Goal: Task Accomplishment & Management: Use online tool/utility

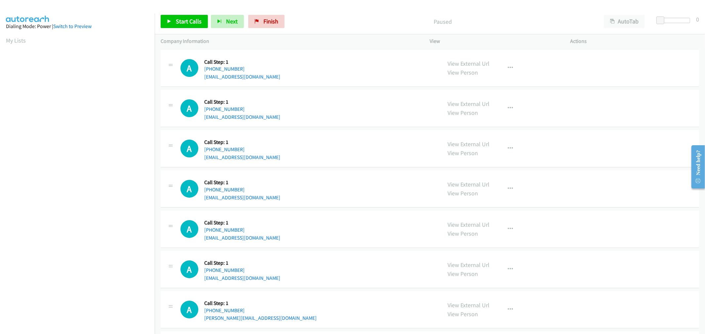
click at [338, 151] on div "A Callback Scheduled Call Step: 1 America/Los_Angeles +1 206-773-9002 ferrahsin…" at bounding box center [307, 148] width 255 height 25
click at [187, 21] on span "Start Calls" at bounding box center [189, 22] width 26 height 8
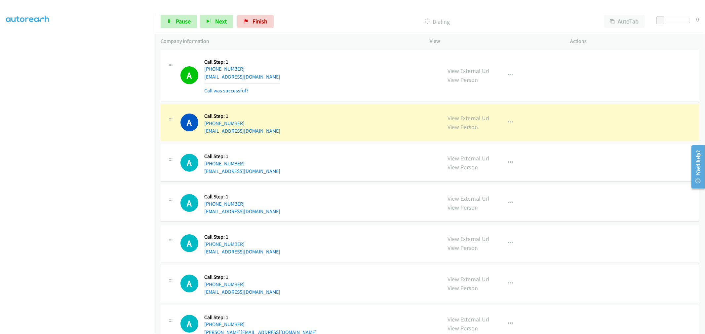
click at [371, 167] on div "A Callback Scheduled Call Step: 1 America/Los_Angeles +1 206-773-9002 ferrahsin…" at bounding box center [307, 162] width 255 height 25
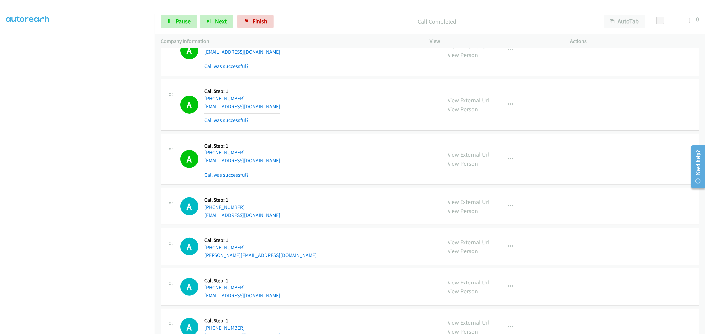
scroll to position [147, 0]
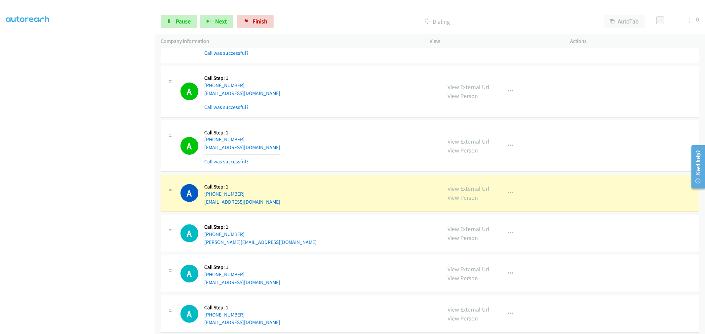
click at [344, 118] on td "A Callback Scheduled Call Step: 1 America/Los_Angeles +1 858-257-7324 suny5803@…" at bounding box center [430, 92] width 550 height 55
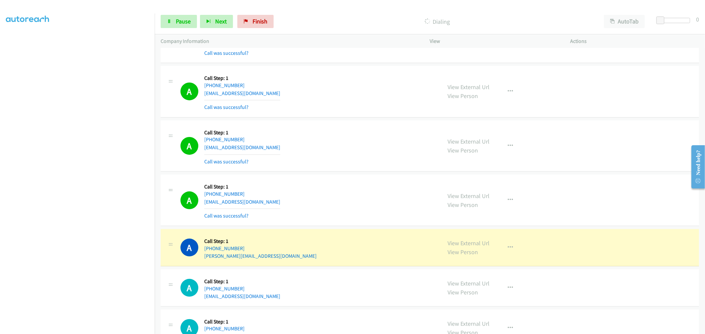
drag, startPoint x: 458, startPoint y: 242, endPoint x: 427, endPoint y: 212, distance: 43.0
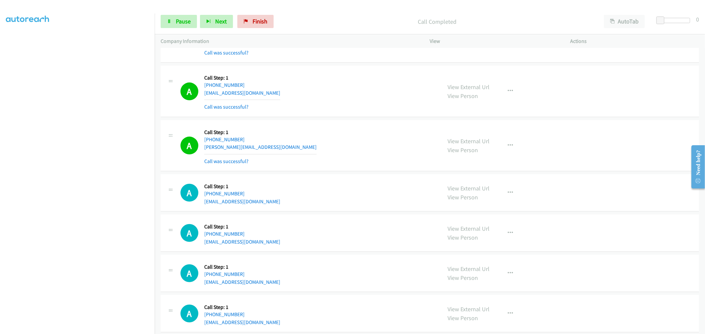
scroll to position [257, 0]
drag, startPoint x: 518, startPoint y: 143, endPoint x: 515, endPoint y: 144, distance: 3.4
click at [518, 143] on div "View External Url View Person View External Url Email Schedule/Manage Callback …" at bounding box center [515, 144] width 146 height 39
click at [513, 145] on button "button" at bounding box center [510, 144] width 18 height 13
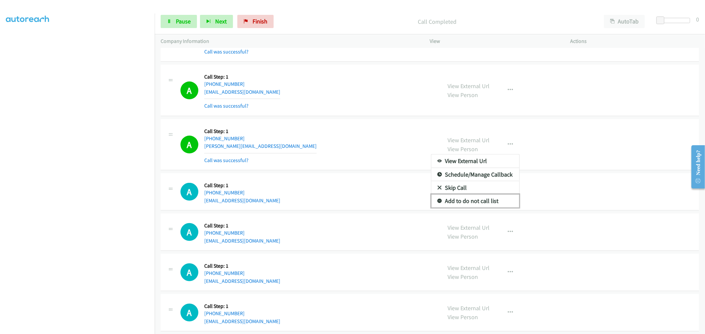
click at [471, 199] on link "Add to do not call list" at bounding box center [475, 201] width 88 height 13
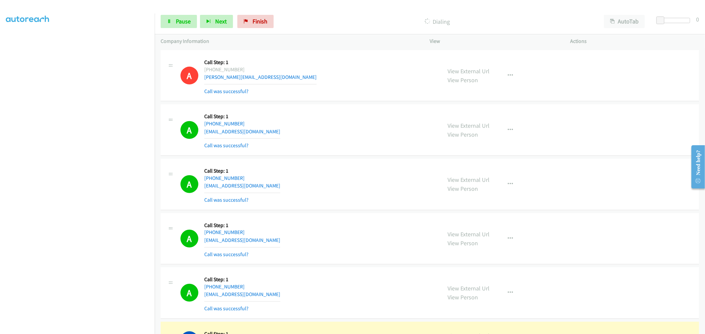
scroll to position [440, 0]
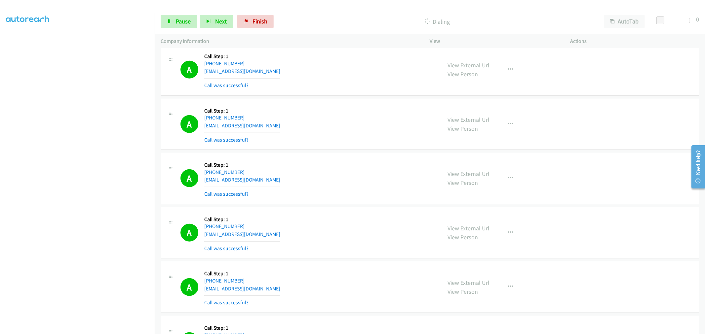
click at [118, 328] on section at bounding box center [77, 177] width 143 height 316
click at [351, 129] on div "A Callback Scheduled Call Step: 1 America/Los_Angeles +1 805-248-8597 petralba8…" at bounding box center [307, 124] width 255 height 39
click at [349, 208] on div "A Callback Scheduled Call Step: 1 America/Los_Angeles +1 510-329-8985 imani.sim…" at bounding box center [430, 233] width 538 height 52
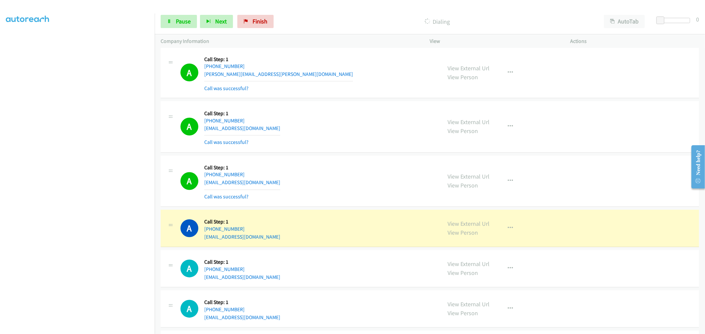
scroll to position [991, 0]
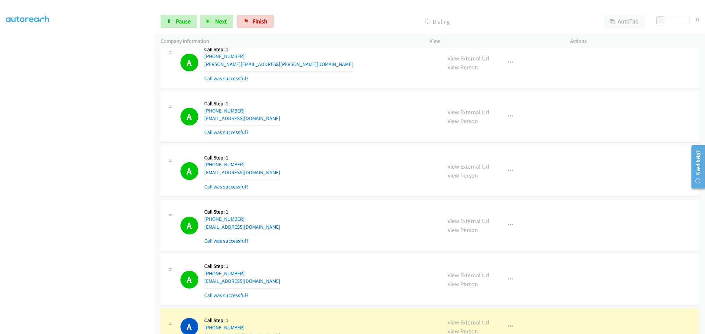
click at [369, 184] on div "A Callback Scheduled Call Step: 1 America/New_York +1 919-426-9125 bobsterandre…" at bounding box center [307, 171] width 255 height 39
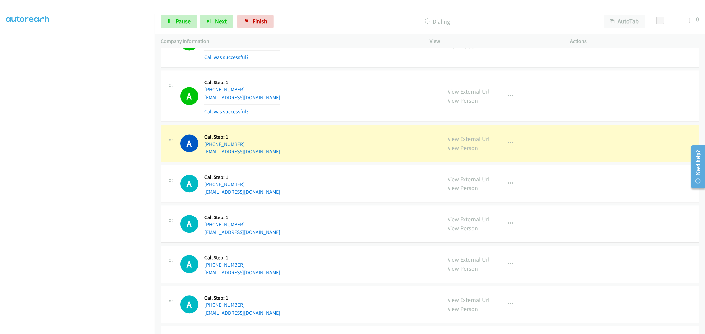
scroll to position [1284, 0]
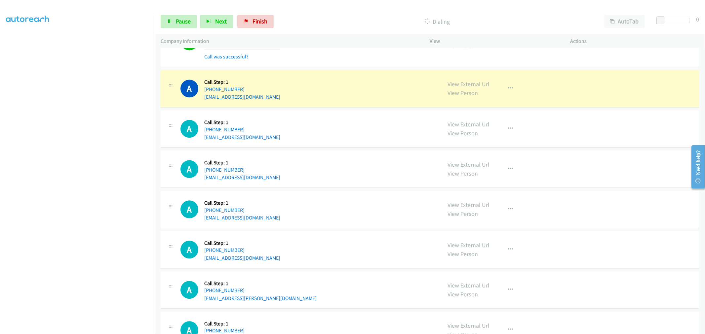
drag, startPoint x: 459, startPoint y: 82, endPoint x: 443, endPoint y: 75, distance: 16.7
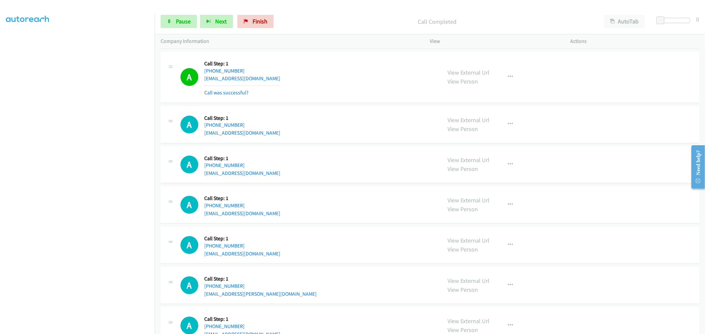
scroll to position [1225, 0]
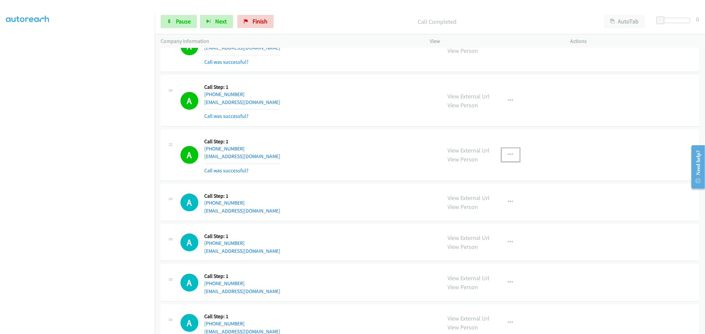
click at [501, 157] on button "button" at bounding box center [510, 154] width 18 height 13
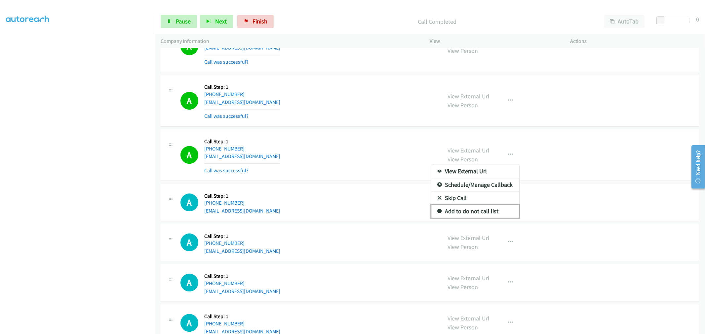
click at [471, 208] on link "Add to do not call list" at bounding box center [475, 211] width 88 height 13
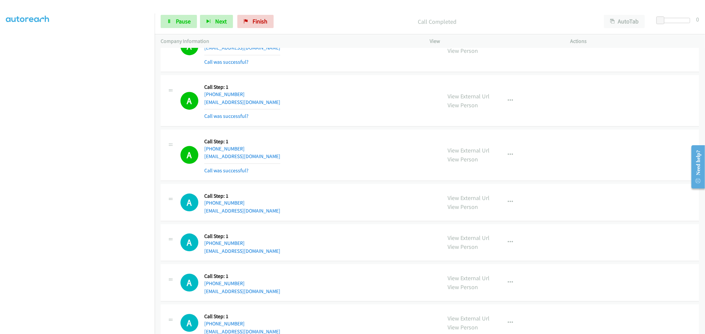
click at [349, 150] on div "A Callback Scheduled Call Step: 1 America/Chicago +1 773-703-5833 puczkomarta@g…" at bounding box center [307, 154] width 255 height 39
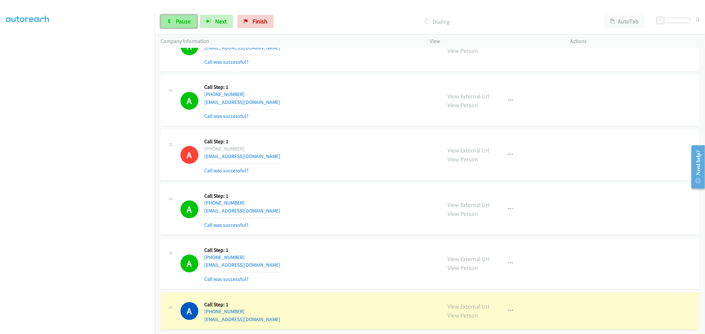
click at [173, 22] on link "Pause" at bounding box center [179, 21] width 36 height 13
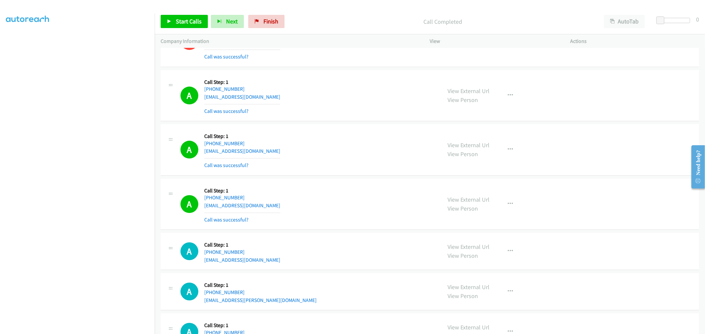
scroll to position [1296, 0]
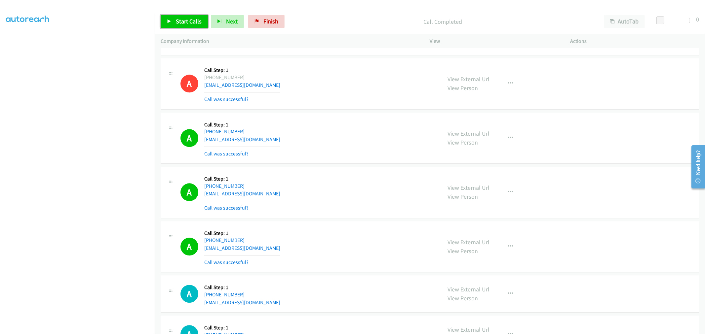
click at [184, 20] on span "Start Calls" at bounding box center [189, 22] width 26 height 8
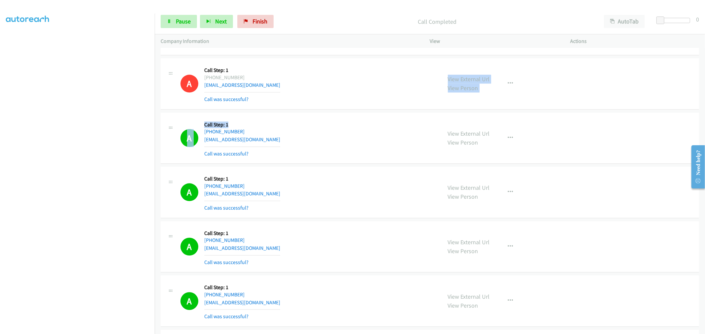
drag, startPoint x: 259, startPoint y: 92, endPoint x: 297, endPoint y: 112, distance: 43.4
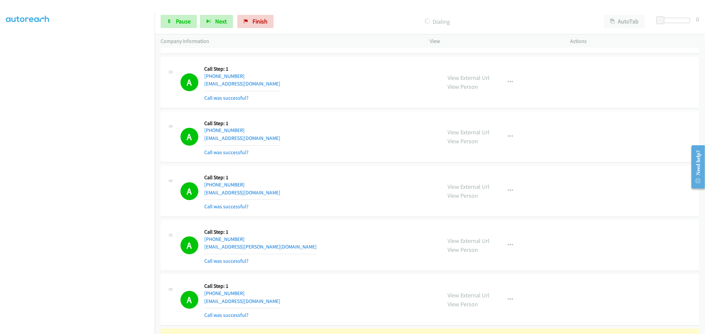
click at [325, 170] on div "A Callback Scheduled Call Step: 1 America/New_York +1 386-506-1499 taylorrolsen…" at bounding box center [430, 192] width 538 height 52
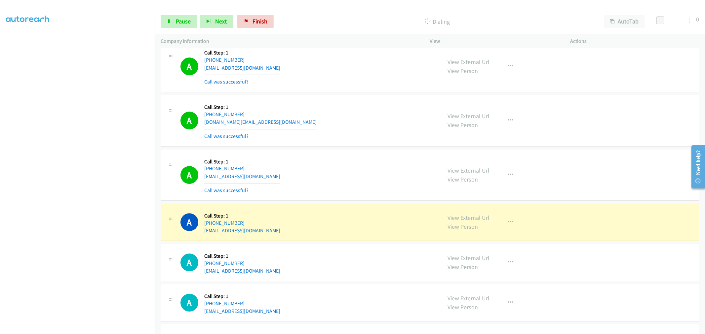
scroll to position [1627, 0]
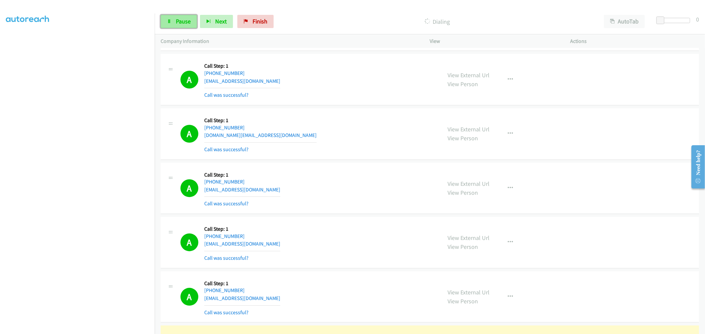
click at [190, 23] on span "Pause" at bounding box center [183, 22] width 15 height 8
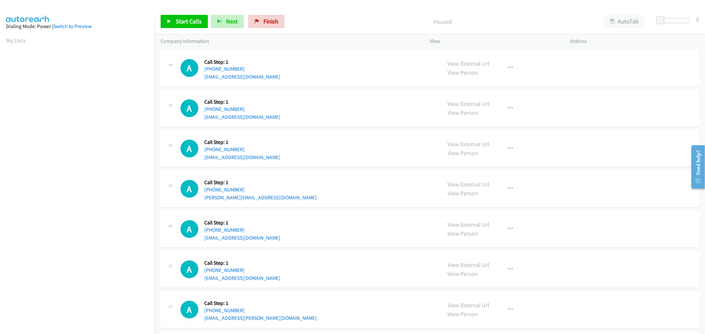
click at [355, 146] on div "A Callback Scheduled Call Step: 1 America/New_York [PHONE_NUMBER] [EMAIL_ADDRES…" at bounding box center [307, 148] width 255 height 25
click at [184, 20] on span "Start Calls" at bounding box center [189, 22] width 26 height 8
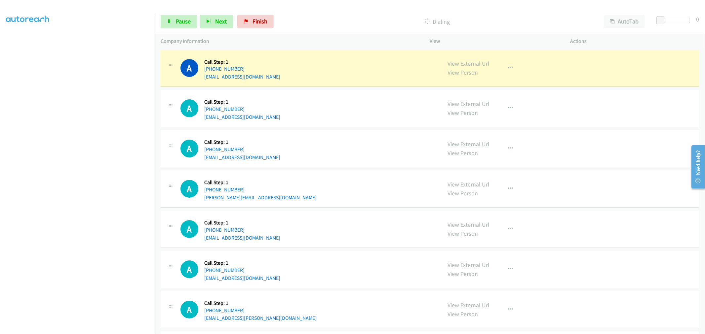
click at [355, 184] on div "A Callback Scheduled Call Step: 1 America/Los_Angeles [PHONE_NUMBER] [PERSON_NA…" at bounding box center [307, 188] width 255 height 25
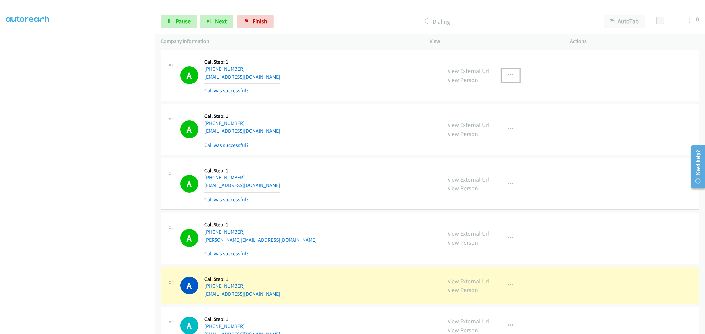
drag, startPoint x: 509, startPoint y: 81, endPoint x: 468, endPoint y: 134, distance: 66.7
click at [509, 81] on button "button" at bounding box center [510, 75] width 18 height 13
click at [461, 131] on link "Add to do not call list" at bounding box center [475, 131] width 88 height 13
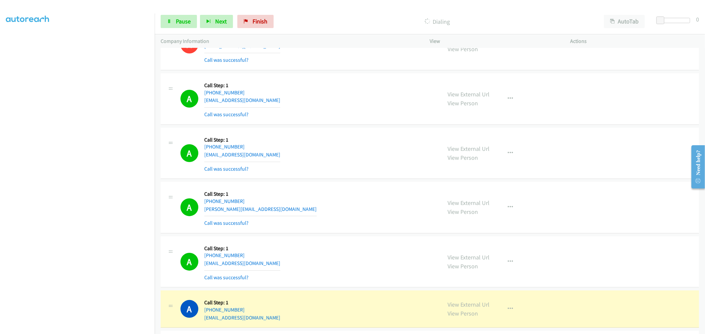
scroll to position [73, 0]
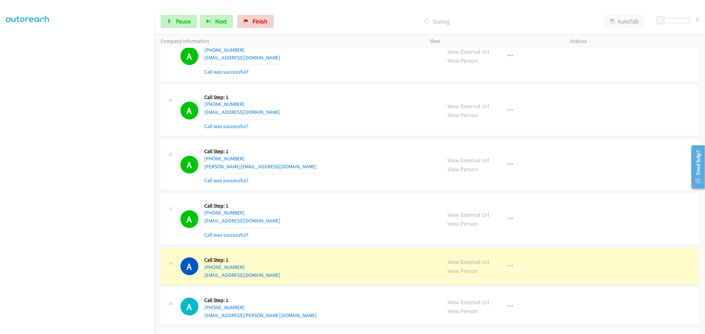
drag, startPoint x: 461, startPoint y: 260, endPoint x: 438, endPoint y: 229, distance: 38.7
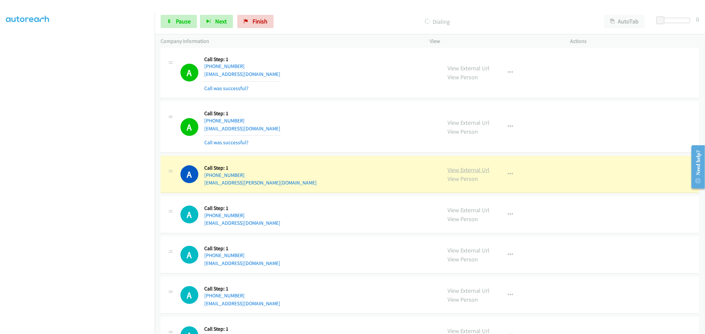
drag, startPoint x: 468, startPoint y: 166, endPoint x: 463, endPoint y: 166, distance: 4.3
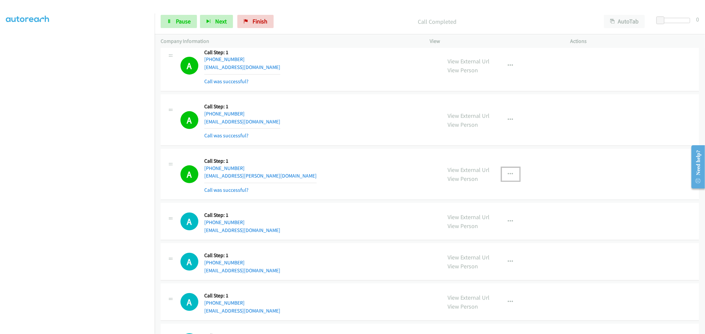
click at [503, 172] on button "button" at bounding box center [510, 174] width 18 height 13
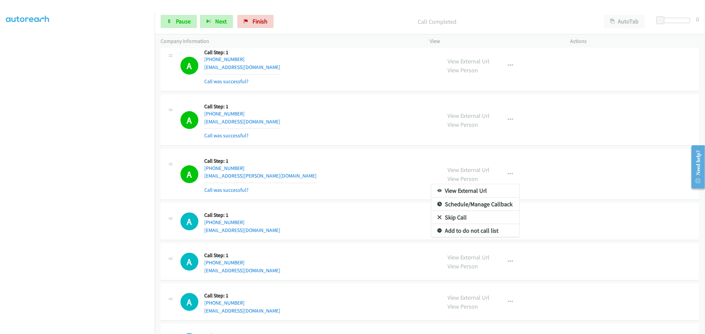
click at [462, 238] on div "View External Url Email Schedule/Manage Callback Skip Call Add to do not call l…" at bounding box center [475, 211] width 89 height 54
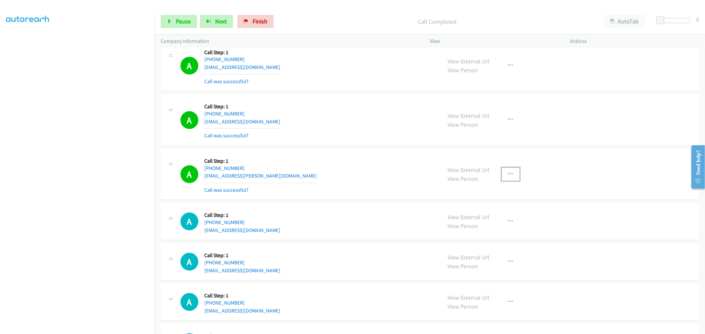
click at [508, 173] on icon "button" at bounding box center [510, 174] width 5 height 5
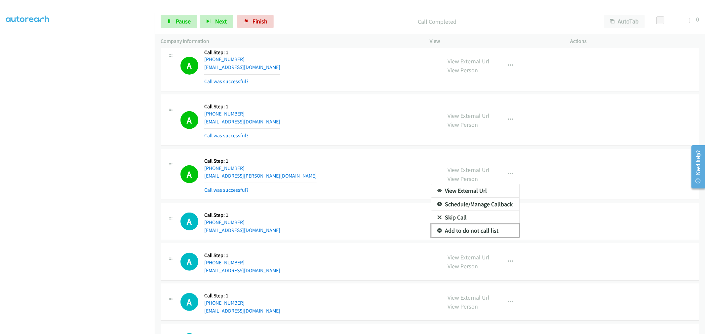
click at [464, 232] on link "Add to do not call list" at bounding box center [475, 230] width 88 height 13
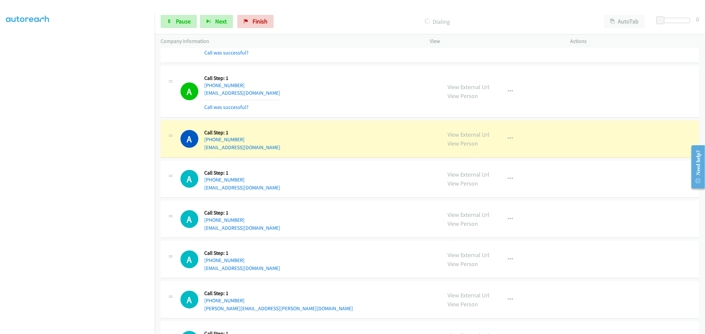
scroll to position [411, 0]
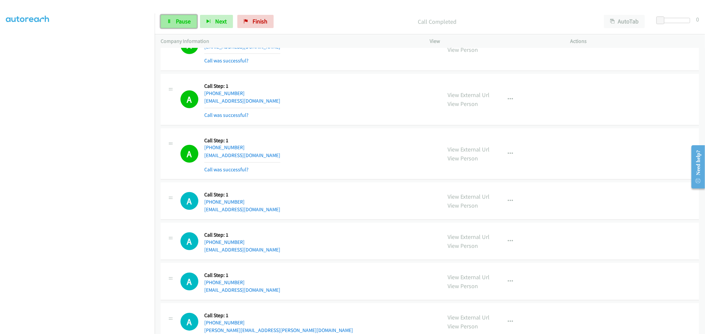
click at [165, 17] on link "Pause" at bounding box center [179, 21] width 36 height 13
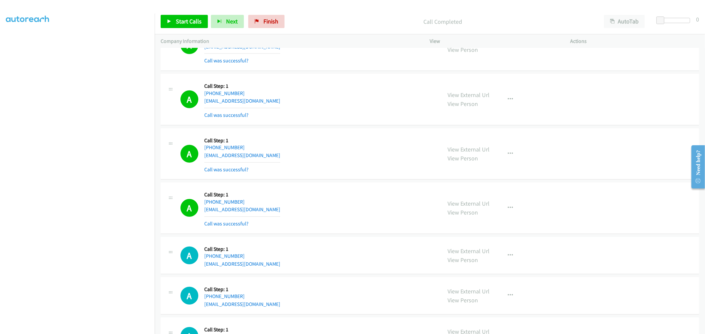
click at [343, 113] on div "A Callback Scheduled Call Step: 1 America/New_York [PHONE_NUMBER] [EMAIL_ADDRES…" at bounding box center [307, 99] width 255 height 39
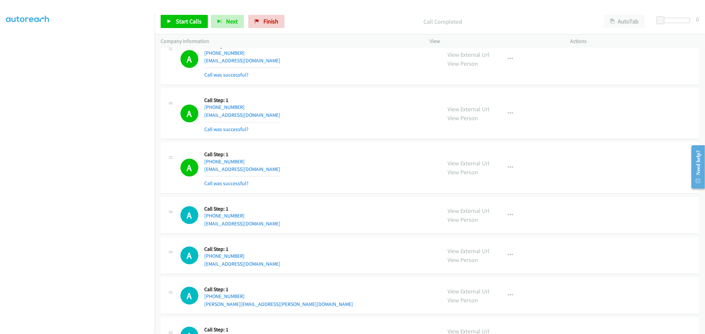
scroll to position [484, 0]
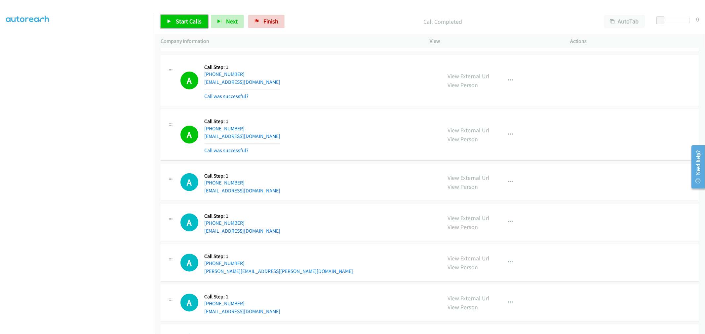
click at [197, 27] on link "Start Calls" at bounding box center [184, 21] width 47 height 13
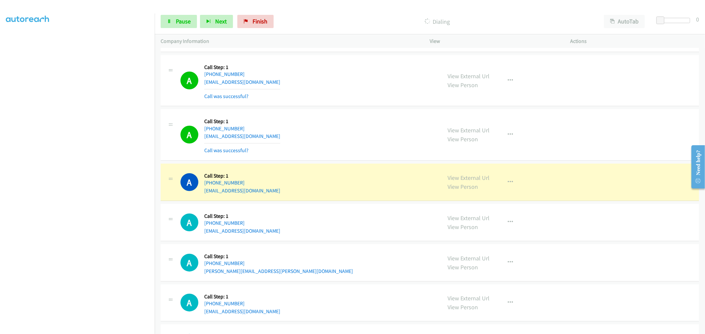
click at [325, 149] on div "A Callback Scheduled Call Step: 1 [GEOGRAPHIC_DATA]/[GEOGRAPHIC_DATA] [PHONE_NU…" at bounding box center [307, 134] width 255 height 39
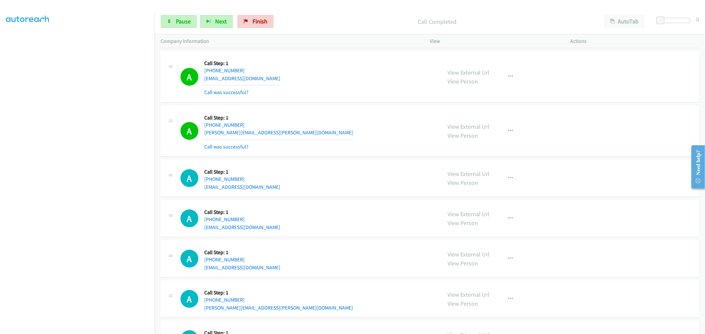
scroll to position [704, 0]
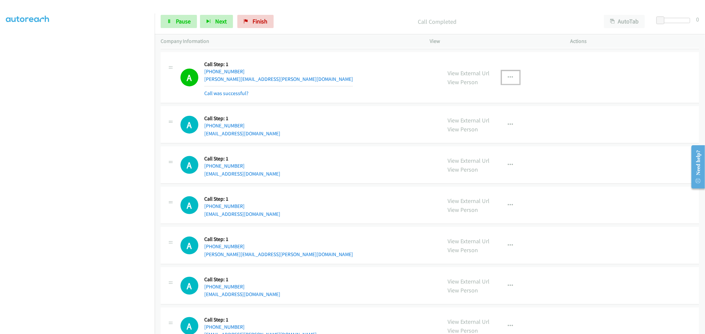
click at [503, 79] on button "button" at bounding box center [510, 77] width 18 height 13
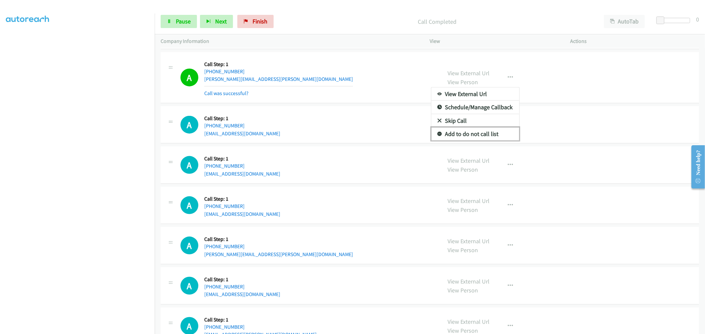
click at [467, 134] on link "Add to do not call list" at bounding box center [475, 134] width 88 height 13
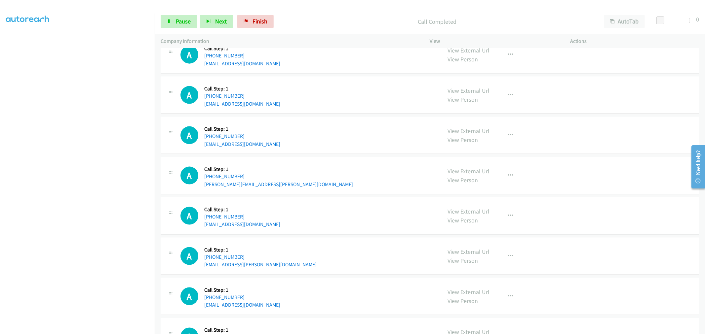
scroll to position [778, 0]
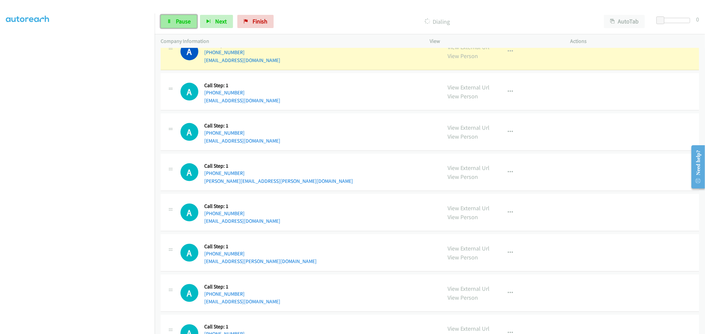
click at [183, 23] on span "Pause" at bounding box center [183, 22] width 15 height 8
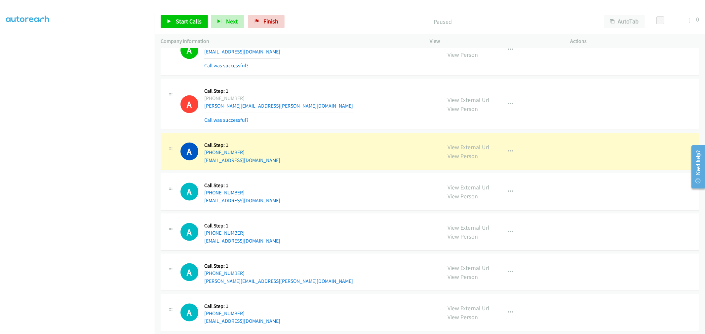
scroll to position [668, 0]
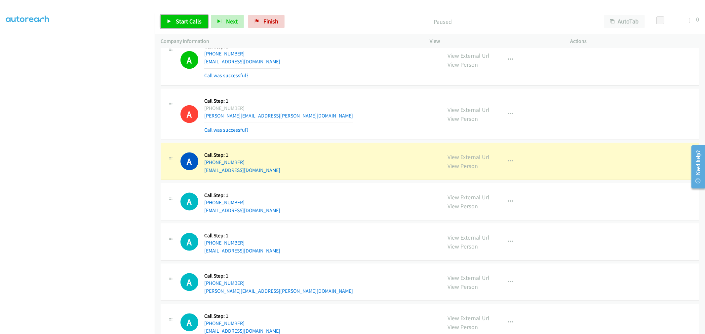
click at [192, 20] on span "Start Calls" at bounding box center [189, 22] width 26 height 8
click at [184, 24] on span "Pause" at bounding box center [183, 22] width 15 height 8
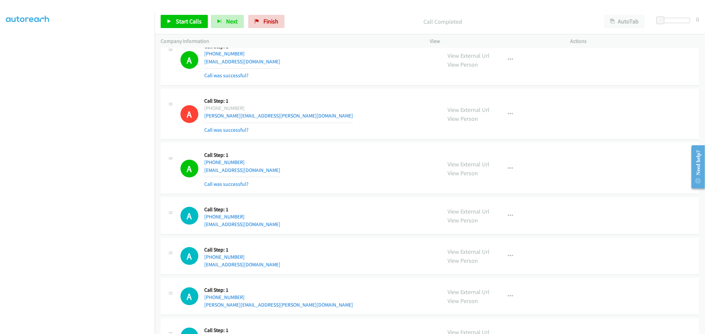
click at [346, 85] on div "A Callback Scheduled Call Step: 1 America/New_York [PHONE_NUMBER] [EMAIL_ADDRES…" at bounding box center [430, 60] width 538 height 52
click at [356, 174] on div "A Callback Scheduled Call Step: 1 [GEOGRAPHIC_DATA]/[GEOGRAPHIC_DATA] [PHONE_NU…" at bounding box center [307, 168] width 255 height 39
drag, startPoint x: 189, startPoint y: 22, endPoint x: 194, endPoint y: 27, distance: 7.7
click at [189, 22] on span "Start Calls" at bounding box center [189, 22] width 26 height 8
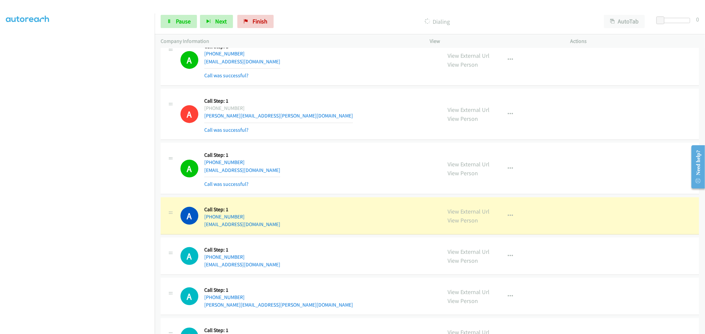
click at [423, 152] on div "A Callback Scheduled Call Step: 1 [GEOGRAPHIC_DATA]/[GEOGRAPHIC_DATA] [PHONE_NU…" at bounding box center [307, 168] width 255 height 39
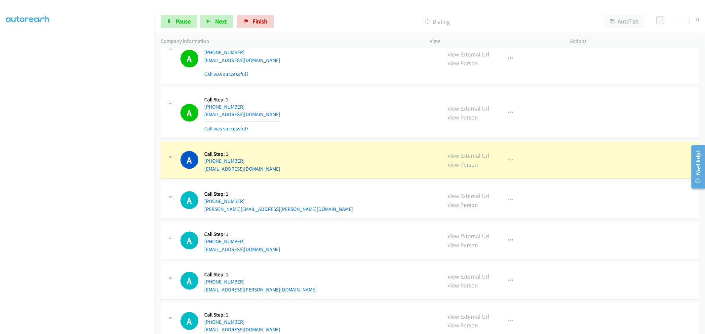
click at [368, 150] on div "A Callback Scheduled Call Step: 1 America/Los_Angeles [PHONE_NUMBER] [EMAIL_ADD…" at bounding box center [307, 160] width 255 height 25
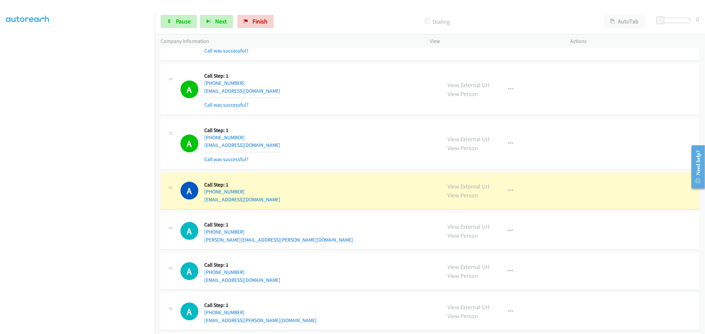
scroll to position [704, 0]
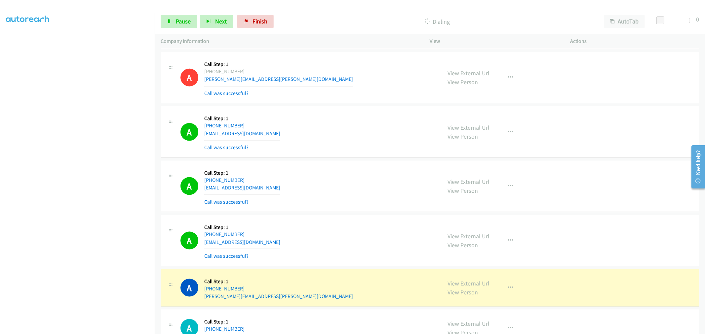
click at [343, 157] on div "A Callback Scheduled Call Step: 1 [GEOGRAPHIC_DATA]/[GEOGRAPHIC_DATA] [PHONE_NU…" at bounding box center [430, 132] width 538 height 52
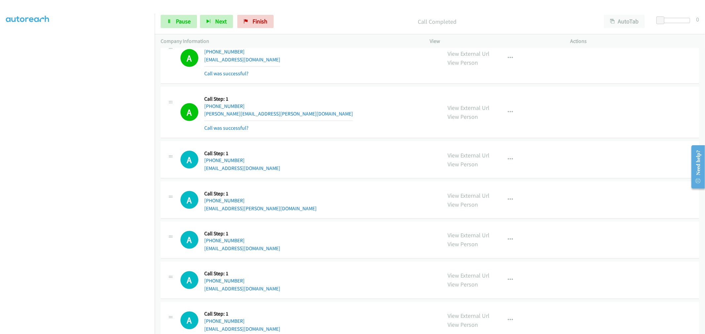
scroll to position [851, 0]
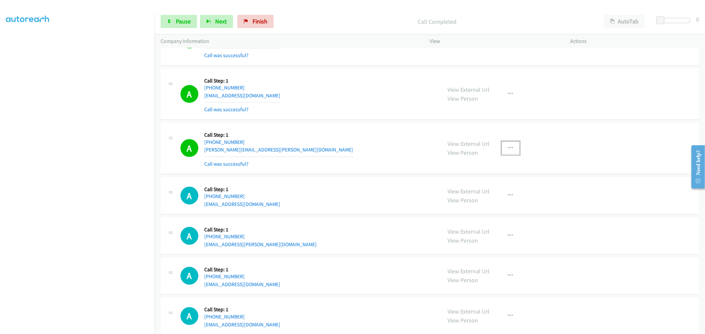
click at [508, 147] on icon "button" at bounding box center [510, 148] width 5 height 5
click at [459, 206] on link "Add to do not call list" at bounding box center [475, 204] width 88 height 13
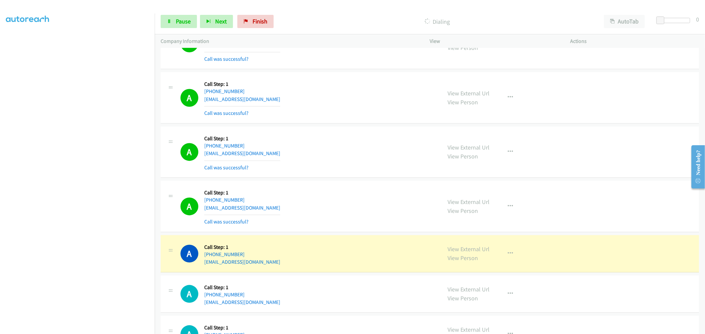
scroll to position [1181, 0]
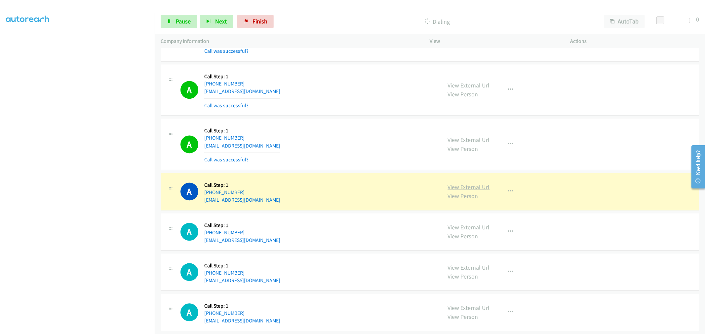
drag, startPoint x: 456, startPoint y: 187, endPoint x: 453, endPoint y: 185, distance: 3.8
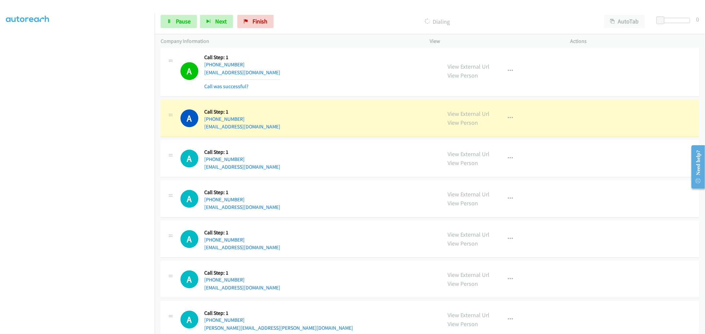
click at [339, 71] on div "A Callback Scheduled Call Step: 1 America/New_York [PHONE_NUMBER] [EMAIL_ADDRES…" at bounding box center [307, 70] width 255 height 39
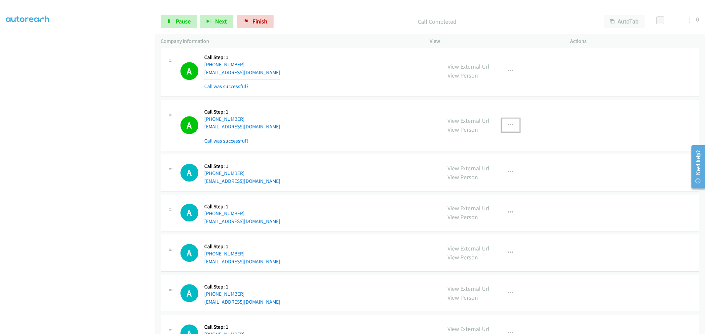
click at [508, 125] on icon "button" at bounding box center [510, 125] width 5 height 5
click at [457, 179] on link "Add to do not call list" at bounding box center [475, 181] width 88 height 13
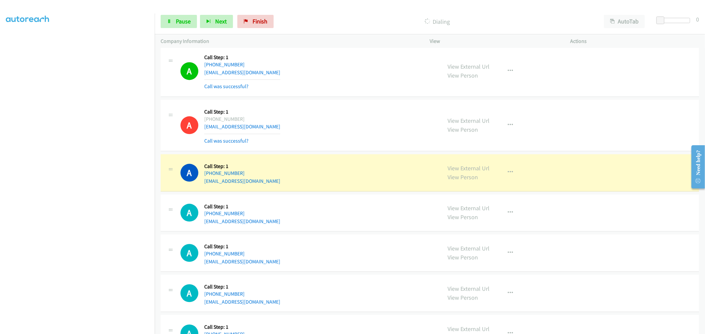
click at [360, 150] on div "A Callback Scheduled Call Step: 1 America/New_York [PHONE_NUMBER] [EMAIL_ADDRES…" at bounding box center [430, 126] width 538 height 52
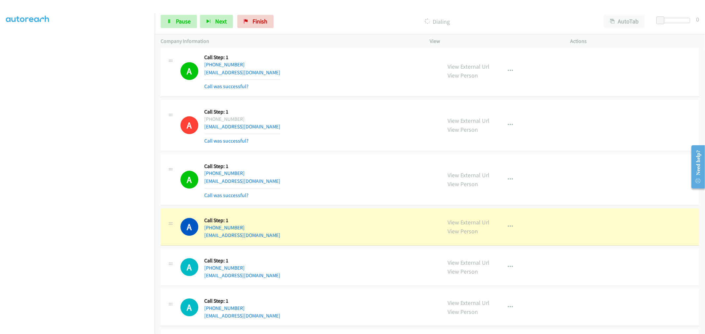
click at [421, 137] on div "A Callback Scheduled Call Step: 1 America/New_York [PHONE_NUMBER] [EMAIL_ADDRES…" at bounding box center [307, 125] width 255 height 39
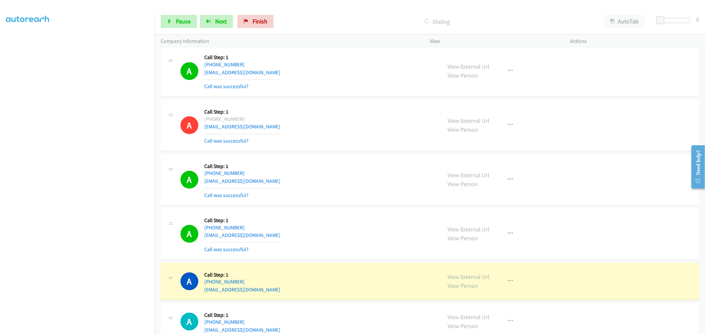
scroll to position [1402, 0]
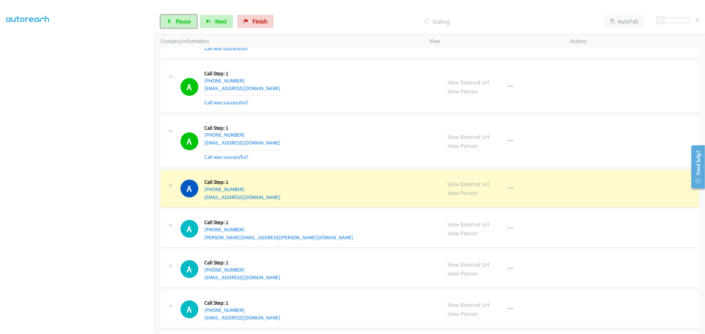
click at [176, 20] on span "Pause" at bounding box center [183, 22] width 15 height 8
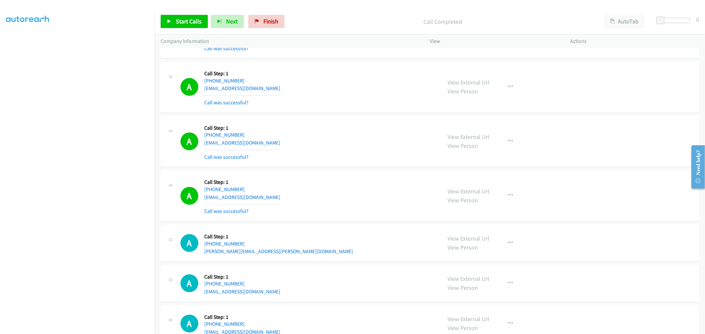
click at [323, 148] on div "A Callback Scheduled Call Step: 1 [GEOGRAPHIC_DATA]/[GEOGRAPHIC_DATA] [PHONE_NU…" at bounding box center [307, 141] width 255 height 39
click at [334, 183] on div "A Callback Scheduled Call Step: 1 America/Los_Angeles [PHONE_NUMBER] [EMAIL_ADD…" at bounding box center [307, 195] width 255 height 39
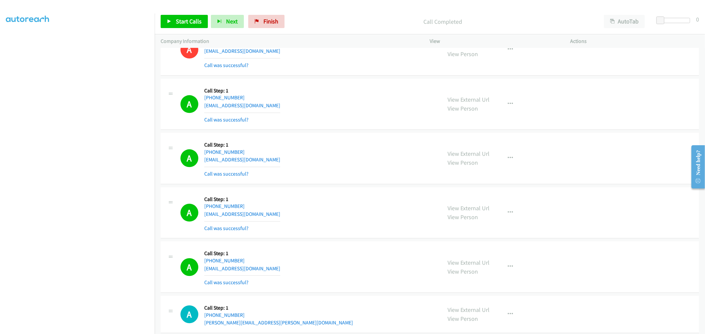
scroll to position [1292, 0]
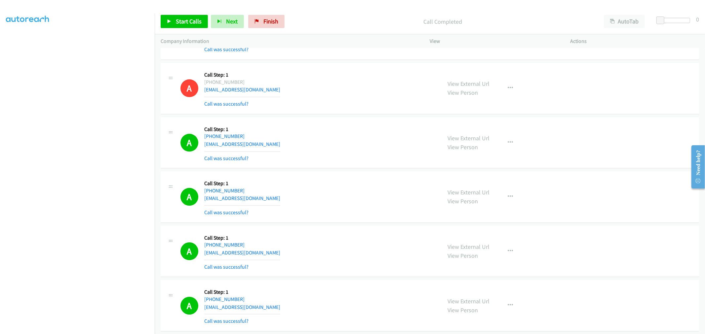
click at [371, 173] on div "A Callback Scheduled Call Step: 1 America/New_York [PHONE_NUMBER] [EMAIL_ADDRES…" at bounding box center [430, 197] width 538 height 52
click at [377, 166] on div "A Callback Scheduled Call Step: 1 [GEOGRAPHIC_DATA]/[GEOGRAPHIC_DATA] [PHONE_NU…" at bounding box center [430, 143] width 538 height 52
click at [508, 199] on icon "button" at bounding box center [510, 196] width 5 height 5
click at [455, 252] on link "Add to do not call list" at bounding box center [475, 253] width 88 height 13
click at [344, 189] on div "A Callback Scheduled Call Step: 1 America/New_York [PHONE_NUMBER] [EMAIL_ADDRES…" at bounding box center [307, 196] width 255 height 39
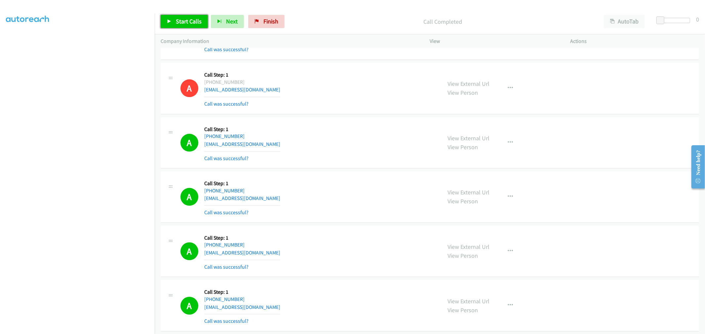
click at [184, 24] on span "Start Calls" at bounding box center [189, 22] width 26 height 8
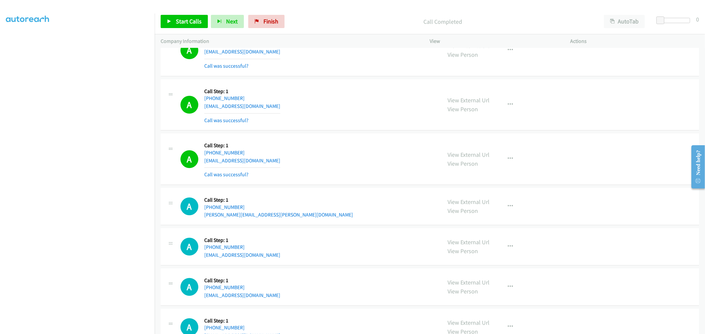
click at [348, 107] on div "A Callback Scheduled Call Step: 1 [GEOGRAPHIC_DATA]/[GEOGRAPHIC_DATA] [PHONE_NU…" at bounding box center [307, 104] width 255 height 39
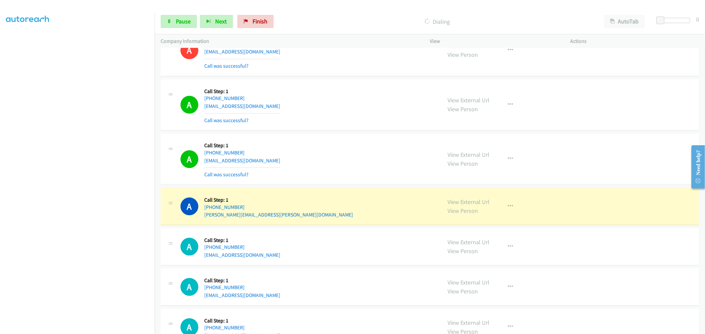
click at [361, 162] on div "A Callback Scheduled Call Step: 1 America/Los_Angeles [PHONE_NUMBER] [EMAIL_ADD…" at bounding box center [307, 158] width 255 height 39
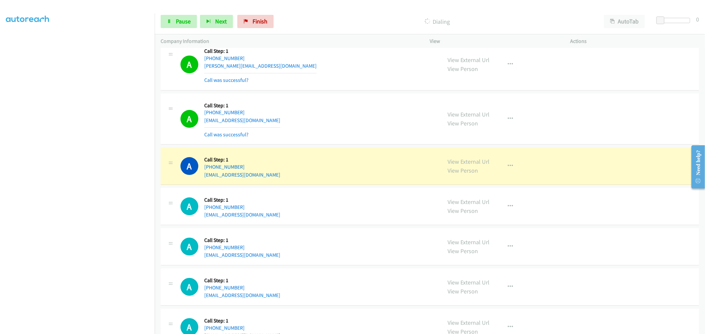
scroll to position [1805, 0]
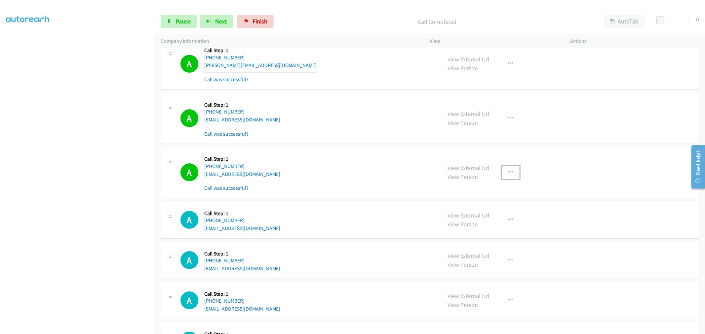
drag, startPoint x: 506, startPoint y: 176, endPoint x: 491, endPoint y: 202, distance: 30.8
click at [508, 175] on icon "button" at bounding box center [510, 172] width 5 height 5
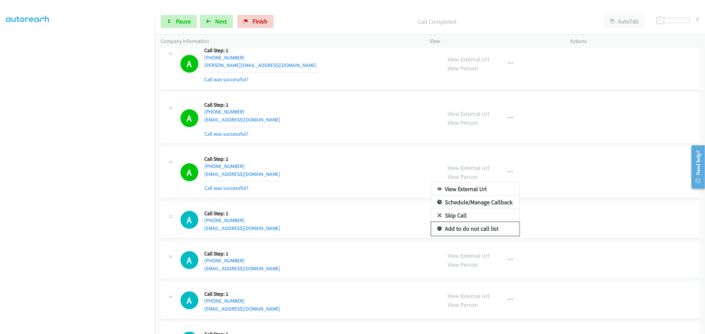
drag, startPoint x: 474, startPoint y: 227, endPoint x: 324, endPoint y: 172, distance: 160.5
click at [474, 227] on link "Add to do not call list" at bounding box center [475, 228] width 88 height 13
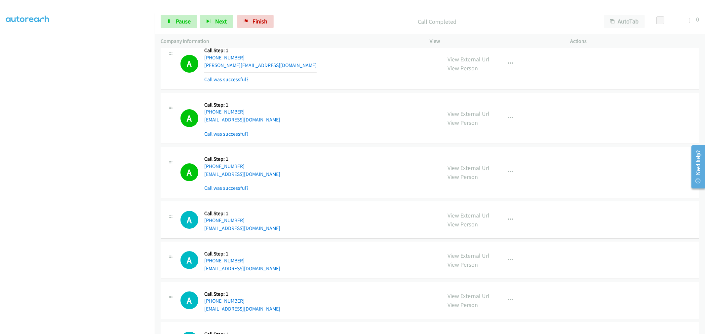
click at [317, 169] on div "A Callback Scheduled Call Step: 1 America/New_York [PHONE_NUMBER] [EMAIL_ADDRES…" at bounding box center [307, 172] width 255 height 39
click at [307, 157] on div "A Callback Scheduled Call Step: 1 America/New_York [PHONE_NUMBER] [EMAIL_ADDRES…" at bounding box center [307, 172] width 255 height 39
click at [330, 149] on div "A Callback Scheduled Call Step: 1 America/New_York [PHONE_NUMBER] [EMAIL_ADDRES…" at bounding box center [430, 173] width 538 height 52
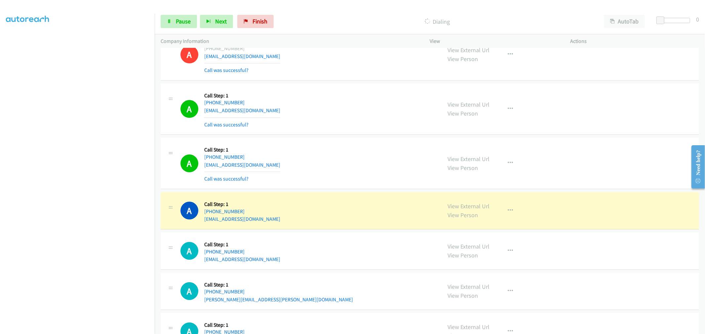
scroll to position [1952, 0]
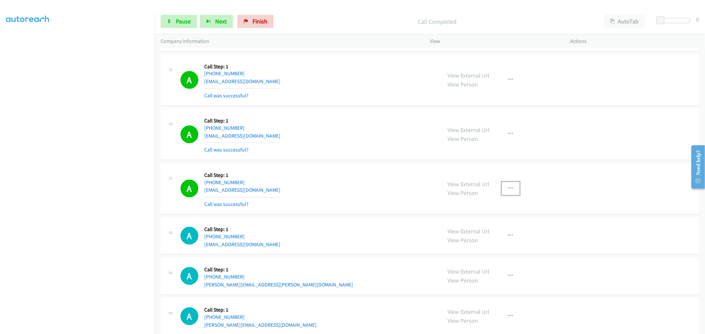
click at [507, 183] on button "button" at bounding box center [510, 188] width 18 height 13
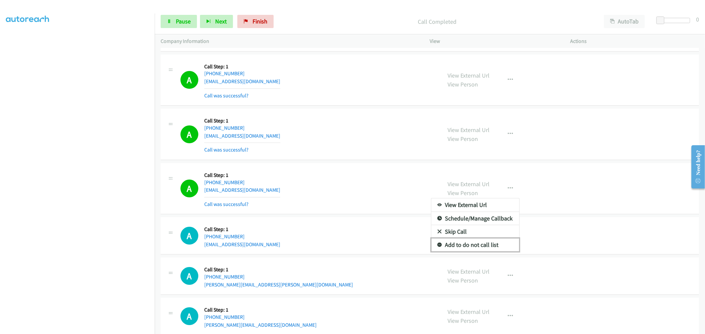
click at [481, 240] on link "Add to do not call list" at bounding box center [475, 245] width 88 height 13
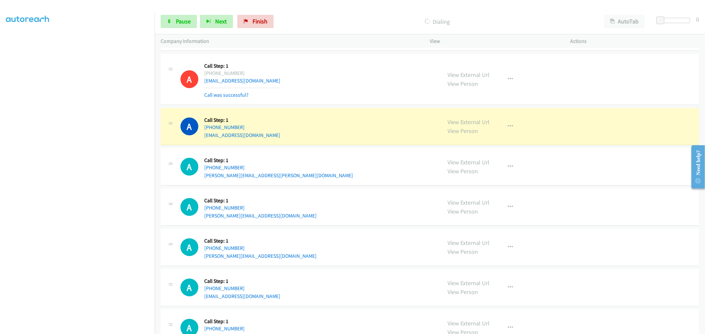
scroll to position [2062, 0]
click at [316, 83] on div "A Callback Scheduled Call Step: 1 America/New_York [PHONE_NUMBER] [EMAIL_ADDRES…" at bounding box center [307, 78] width 255 height 39
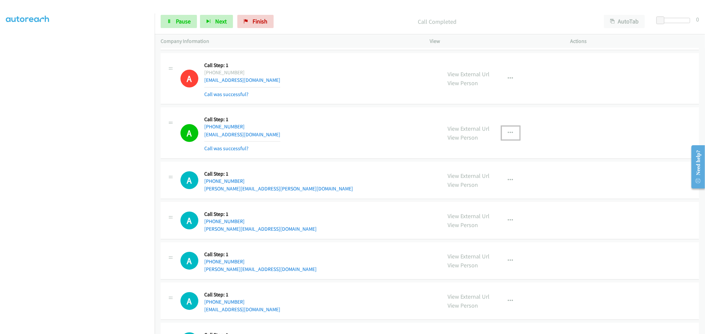
click at [511, 138] on button "button" at bounding box center [510, 133] width 18 height 13
click at [462, 193] on link "Add to do not call list" at bounding box center [475, 189] width 88 height 13
click at [328, 135] on div "A Callback Scheduled Call Step: 1 [GEOGRAPHIC_DATA]/[GEOGRAPHIC_DATA] [PHONE_NU…" at bounding box center [307, 132] width 255 height 39
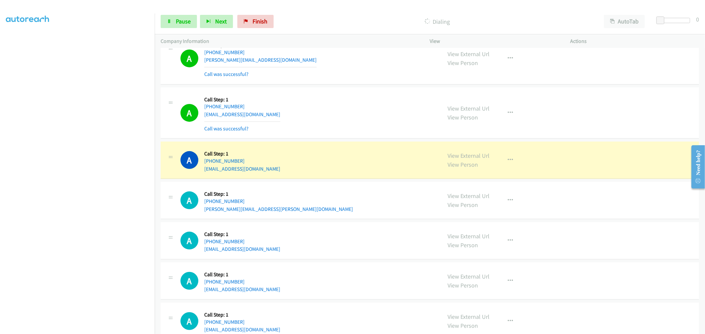
scroll to position [2356, 0]
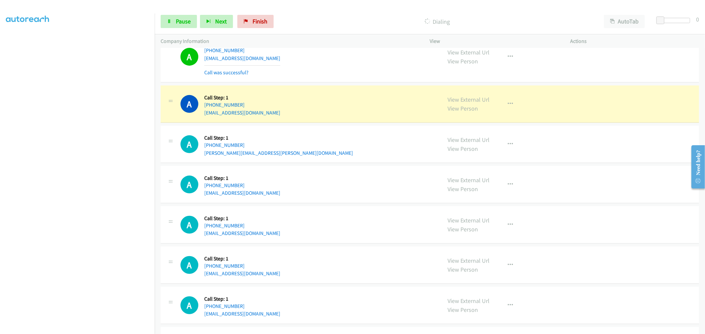
click at [363, 80] on div "A Callback Scheduled Call Step: 1 [GEOGRAPHIC_DATA]/[GEOGRAPHIC_DATA] [PHONE_NU…" at bounding box center [430, 57] width 538 height 52
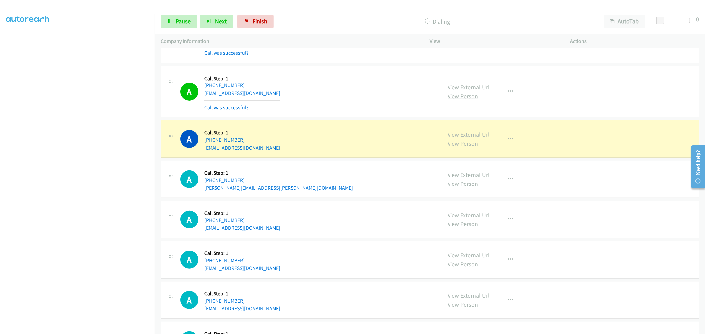
scroll to position [2283, 0]
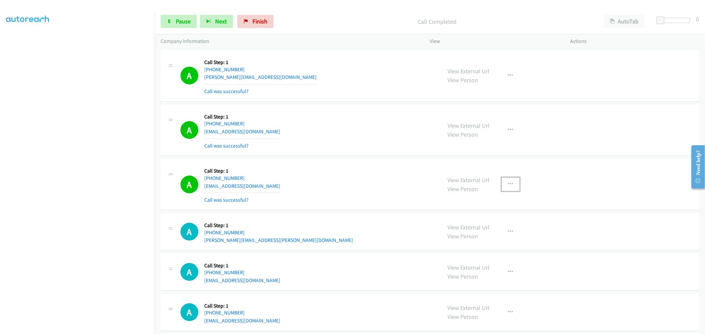
click at [509, 183] on icon "button" at bounding box center [510, 184] width 5 height 5
click at [471, 243] on link "Add to do not call list" at bounding box center [475, 240] width 88 height 13
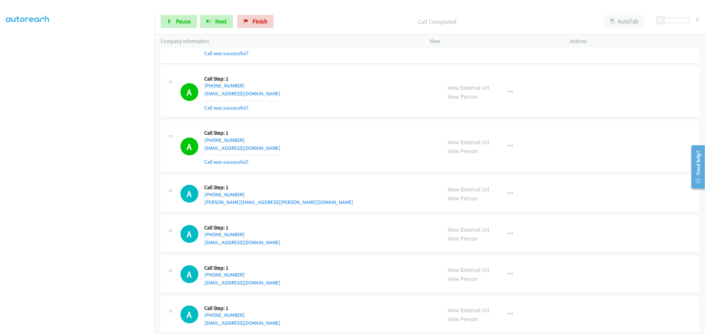
scroll to position [2356, 0]
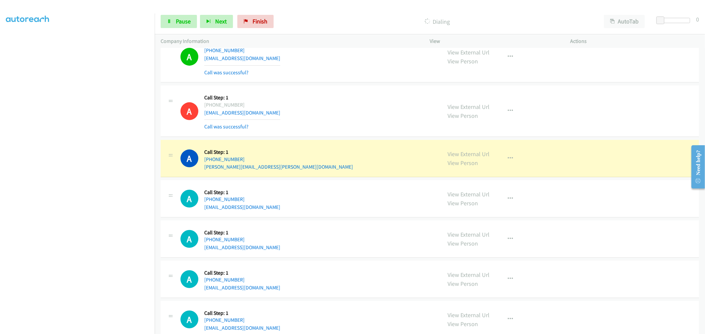
drag, startPoint x: 468, startPoint y: 153, endPoint x: 439, endPoint y: 133, distance: 35.7
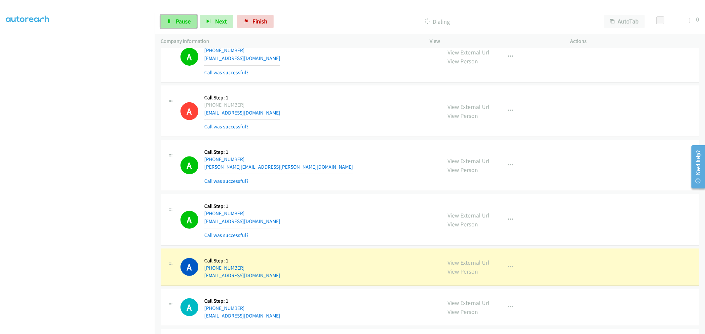
click at [172, 18] on link "Pause" at bounding box center [179, 21] width 36 height 13
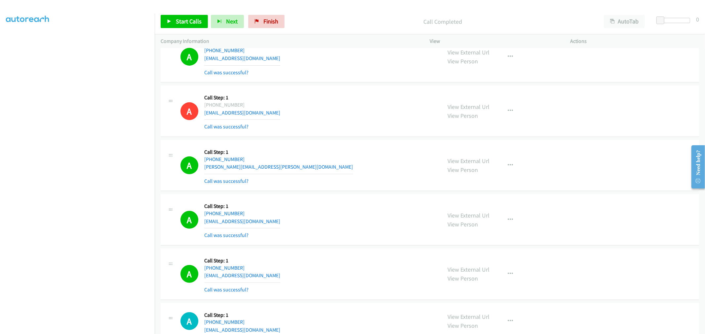
click at [310, 104] on div "A Callback Scheduled Call Step: 1 America/New_York [PHONE_NUMBER] [EMAIL_ADDRES…" at bounding box center [307, 111] width 255 height 39
click at [394, 127] on div "A Callback Scheduled Call Step: 1 America/New_York [PHONE_NUMBER] [EMAIL_ADDRES…" at bounding box center [307, 111] width 255 height 39
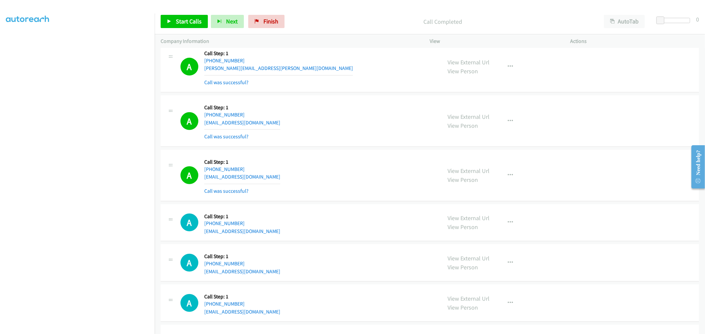
scroll to position [2466, 0]
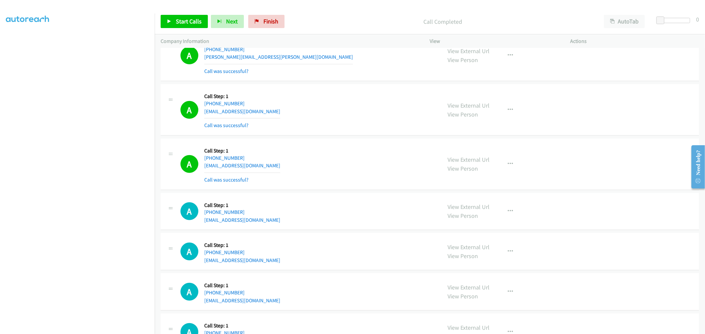
drag, startPoint x: 378, startPoint y: 179, endPoint x: 374, endPoint y: 177, distance: 4.6
click at [374, 177] on div "A Callback Scheduled Call Step: 1 [GEOGRAPHIC_DATA]/[GEOGRAPHIC_DATA] [PHONE_NU…" at bounding box center [307, 164] width 255 height 39
click at [367, 122] on div "A Callback Scheduled Call Step: 1 America/New_York [PHONE_NUMBER] [EMAIL_ADDRES…" at bounding box center [307, 109] width 255 height 39
click at [186, 26] on link "Start Calls" at bounding box center [184, 21] width 47 height 13
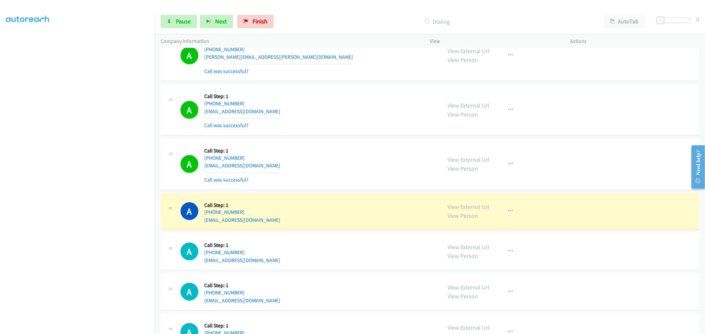
click at [381, 185] on div "A Callback Scheduled Call Step: 1 [GEOGRAPHIC_DATA]/[GEOGRAPHIC_DATA] [PHONE_NU…" at bounding box center [430, 165] width 538 height 52
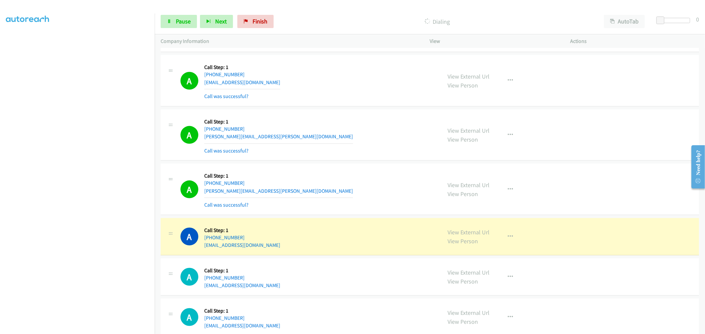
scroll to position [2943, 0]
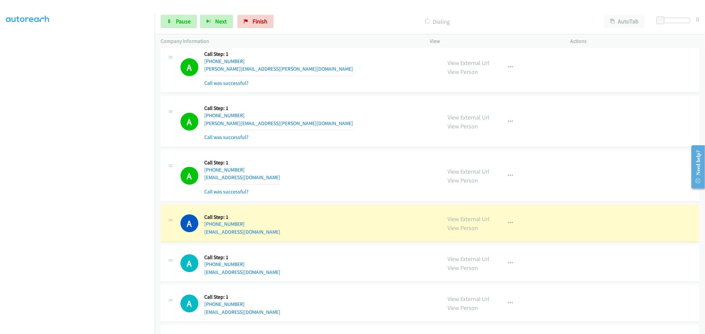
click at [281, 174] on div "A Callback Scheduled Call Step: 1 America/Los_Angeles [PHONE_NUMBER] [EMAIL_ADD…" at bounding box center [307, 176] width 255 height 39
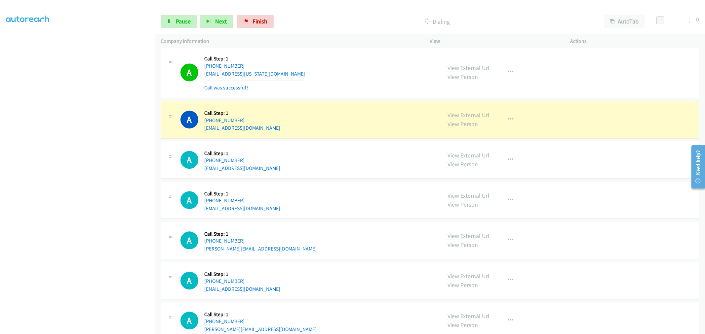
scroll to position [3200, 0]
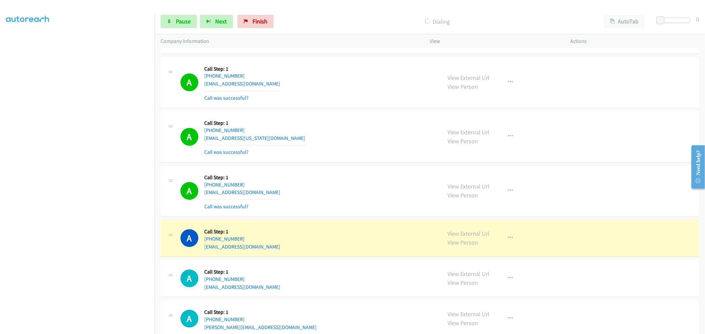
click at [390, 162] on div "A Callback Scheduled Call Step: 1 America/New_York [PHONE_NUMBER] [EMAIL_ADDRES…" at bounding box center [430, 137] width 538 height 52
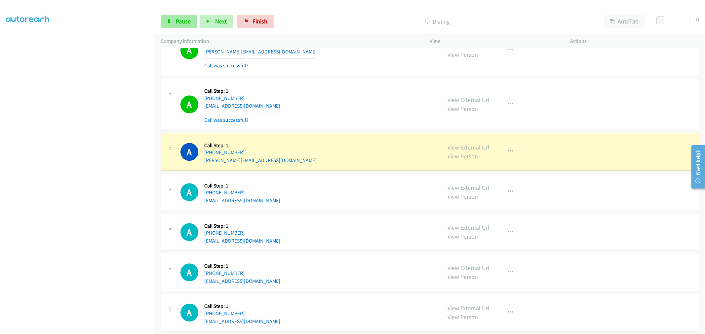
scroll to position [3494, 0]
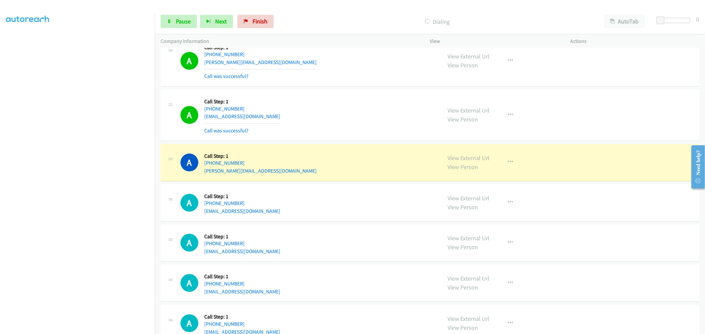
click at [357, 104] on div "A Callback Scheduled Call Step: 1 [GEOGRAPHIC_DATA]/[GEOGRAPHIC_DATA] [PHONE_NU…" at bounding box center [307, 114] width 255 height 39
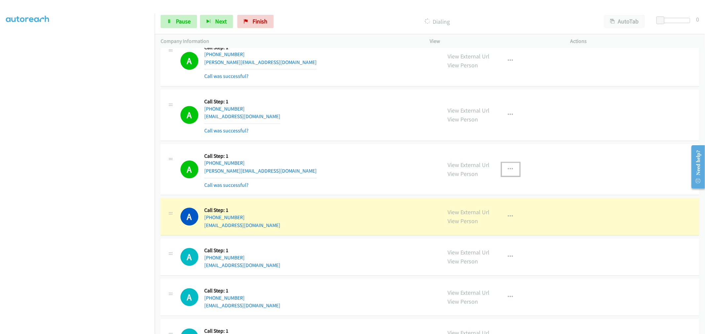
click at [508, 168] on icon "button" at bounding box center [510, 169] width 5 height 5
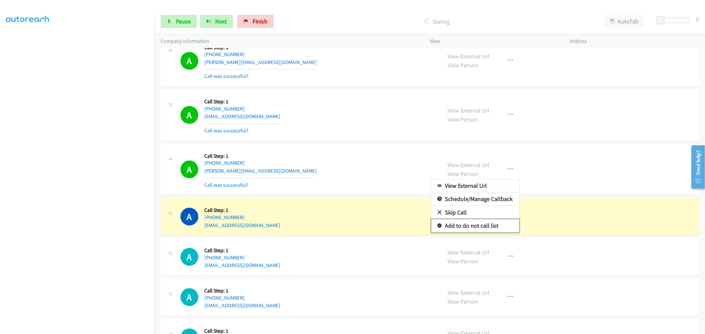
click at [468, 225] on link "Add to do not call list" at bounding box center [475, 225] width 88 height 13
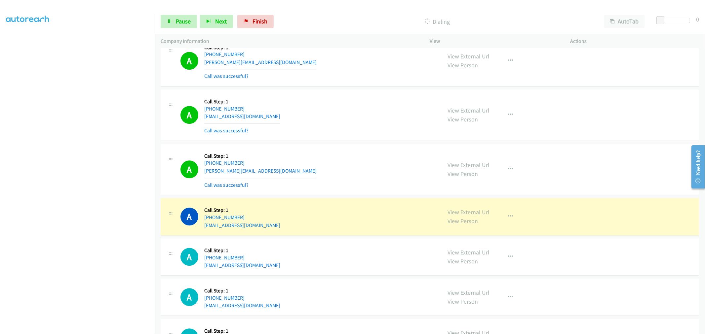
click at [331, 166] on div "A Callback Scheduled Call Step: 1 America/New_York [PHONE_NUMBER] [PERSON_NAME]…" at bounding box center [307, 169] width 255 height 39
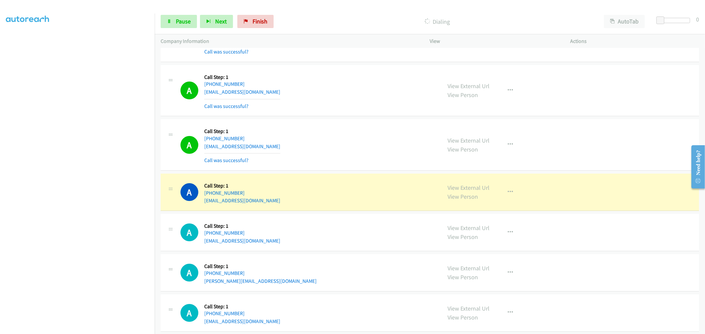
scroll to position [4118, 0]
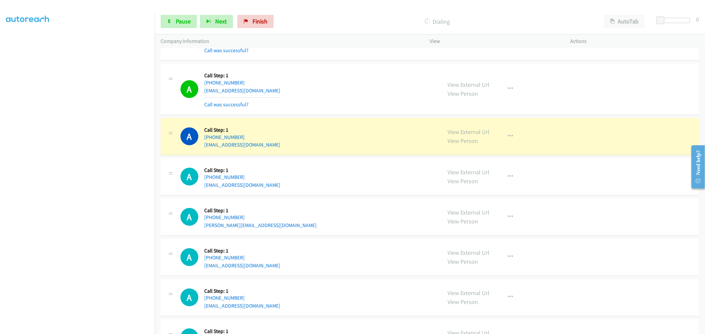
drag, startPoint x: 468, startPoint y: 133, endPoint x: 383, endPoint y: 67, distance: 108.5
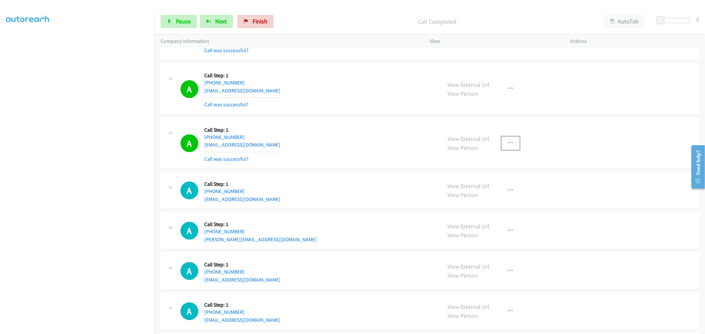
click at [508, 141] on button "button" at bounding box center [510, 143] width 18 height 13
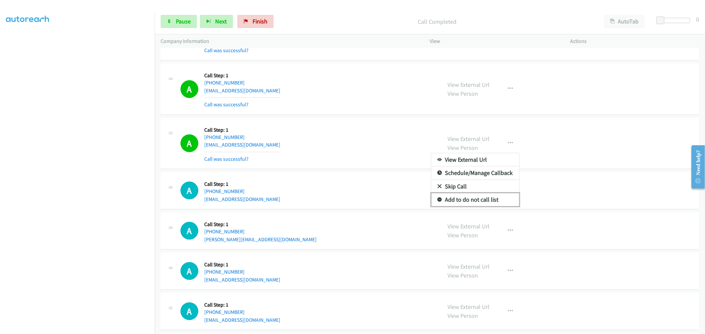
click at [478, 206] on link "Add to do not call list" at bounding box center [475, 199] width 88 height 13
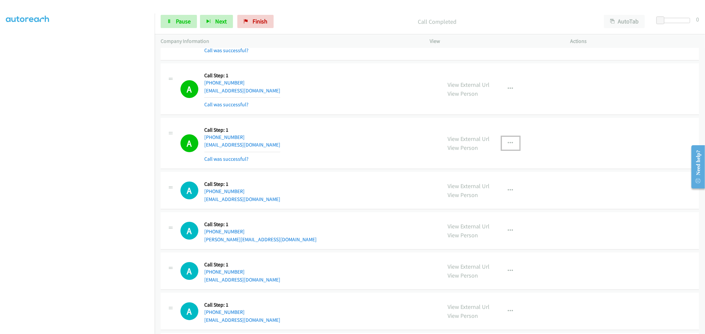
click at [510, 149] on button "button" at bounding box center [510, 143] width 18 height 13
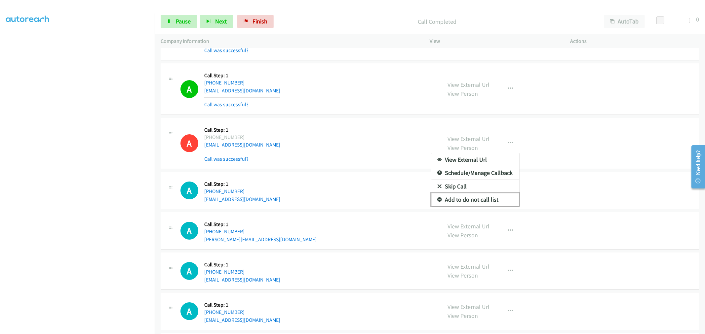
drag, startPoint x: 467, startPoint y: 206, endPoint x: 187, endPoint y: 271, distance: 287.2
click at [466, 206] on link "Add to do not call list" at bounding box center [475, 199] width 88 height 13
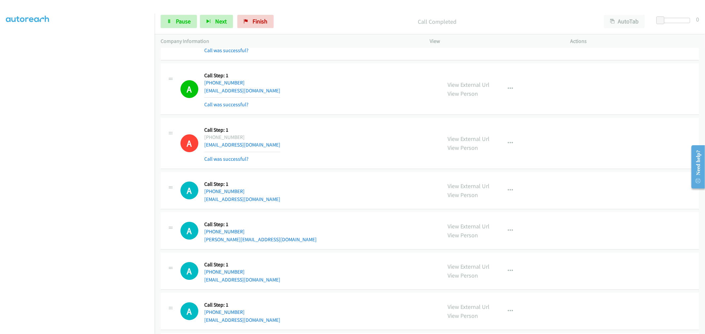
click at [82, 328] on section at bounding box center [77, 177] width 143 height 316
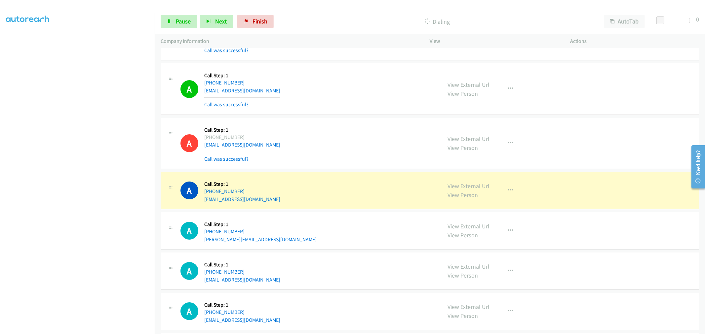
click at [311, 146] on div "A Callback Scheduled Call Step: 1 America/[GEOGRAPHIC_DATA] [PHONE_NUMBER] [EMA…" at bounding box center [307, 143] width 255 height 39
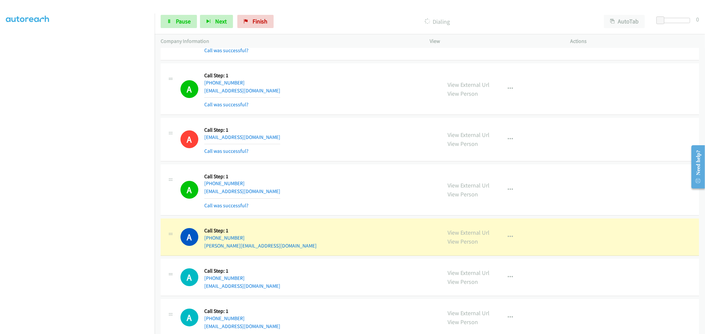
click at [297, 188] on div "A Callback Scheduled Call Step: 1 [GEOGRAPHIC_DATA]/[GEOGRAPHIC_DATA] [PHONE_NU…" at bounding box center [307, 189] width 255 height 39
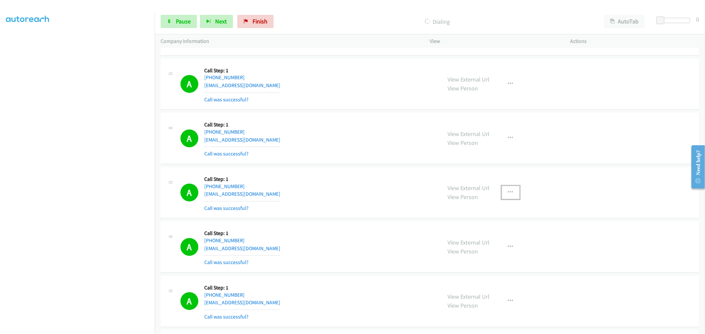
click at [503, 199] on button "button" at bounding box center [510, 192] width 18 height 13
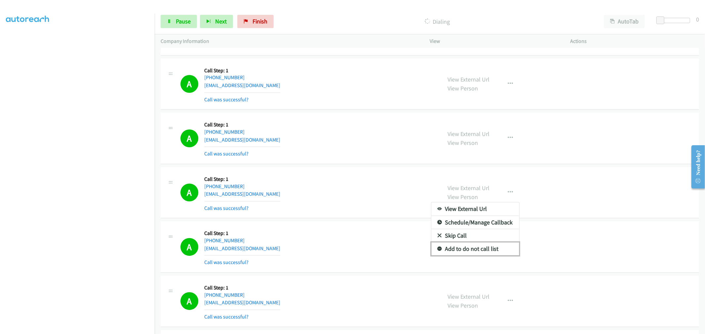
click at [477, 248] on link "Add to do not call list" at bounding box center [475, 248] width 88 height 13
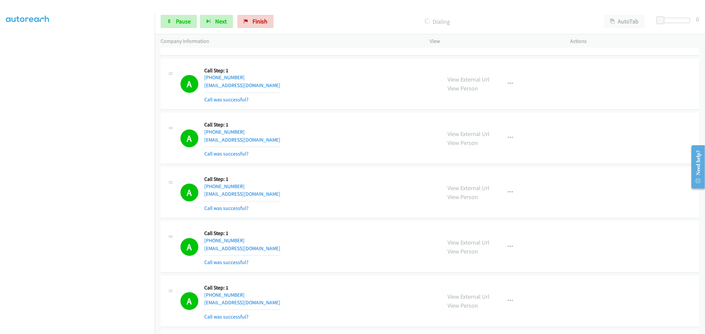
click at [328, 191] on div "A Callback Scheduled Call Step: 1 [GEOGRAPHIC_DATA]/[GEOGRAPHIC_DATA] [PHONE_NU…" at bounding box center [307, 192] width 255 height 39
click at [341, 84] on div "A Callback Scheduled Call Step: 1 [GEOGRAPHIC_DATA]/[GEOGRAPHIC_DATA] [PHONE_NU…" at bounding box center [307, 83] width 255 height 39
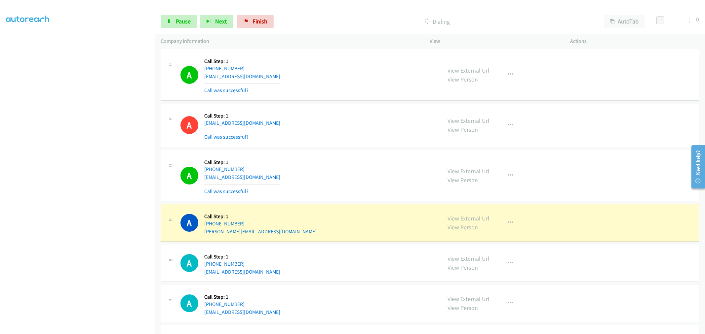
scroll to position [4202, 0]
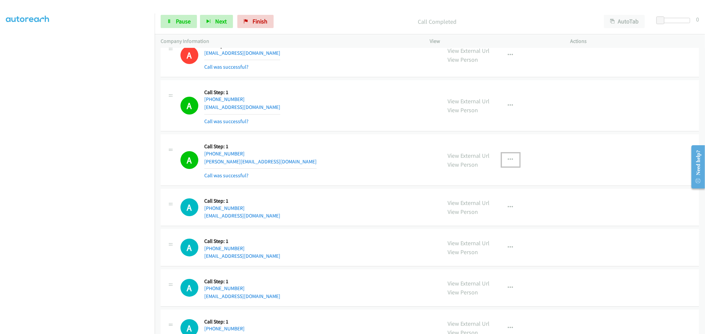
drag, startPoint x: 507, startPoint y: 164, endPoint x: 476, endPoint y: 228, distance: 71.2
click at [508, 163] on icon "button" at bounding box center [510, 159] width 5 height 5
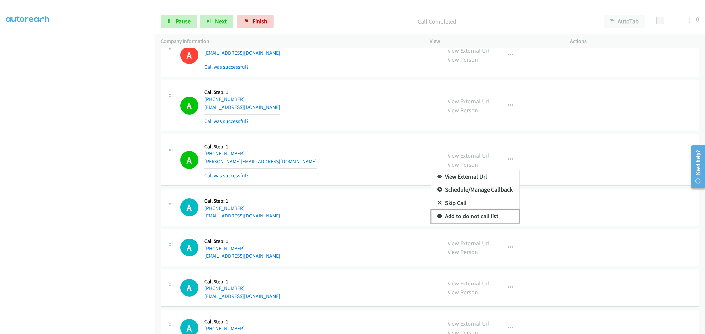
click at [468, 223] on link "Add to do not call list" at bounding box center [475, 216] width 88 height 13
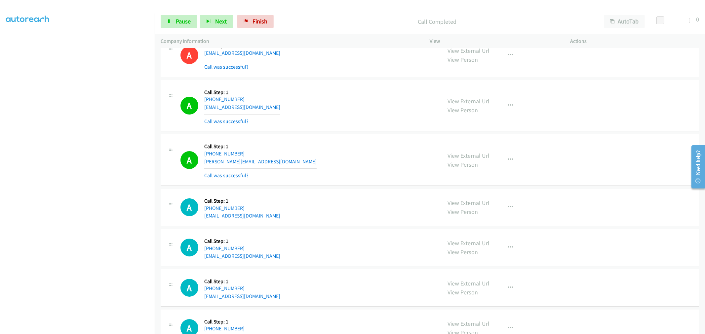
click at [309, 141] on div "A Callback Scheduled Call Step: 1 America/New_York [PHONE_NUMBER] [PERSON_NAME]…" at bounding box center [430, 160] width 538 height 52
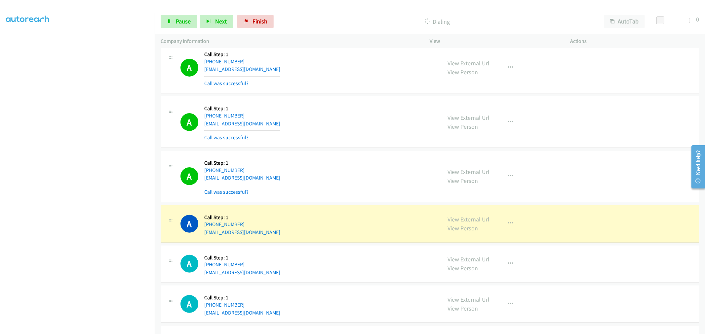
scroll to position [4422, 0]
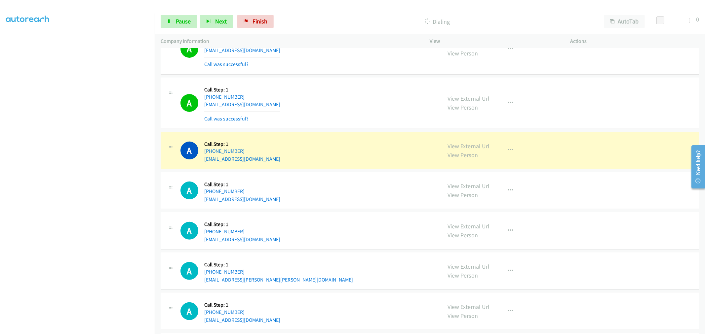
click at [276, 96] on div "A Callback Scheduled Call Step: 1 America/New_York [PHONE_NUMBER] [EMAIL_ADDRES…" at bounding box center [307, 103] width 255 height 39
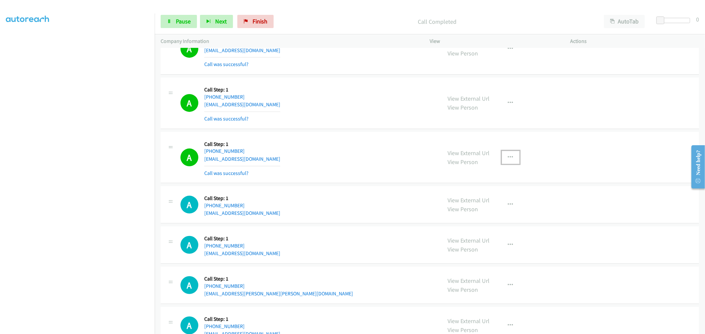
click at [508, 160] on icon "button" at bounding box center [510, 157] width 5 height 5
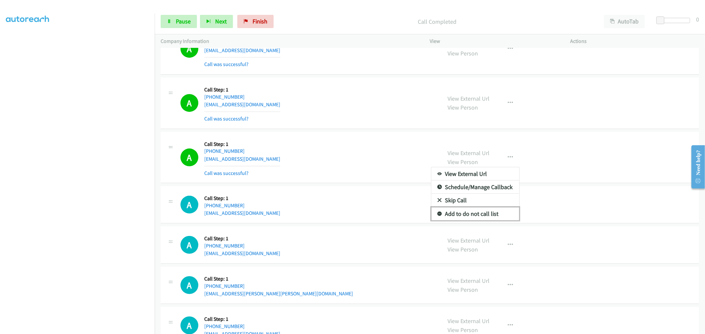
click at [478, 218] on link "Add to do not call list" at bounding box center [475, 213] width 88 height 13
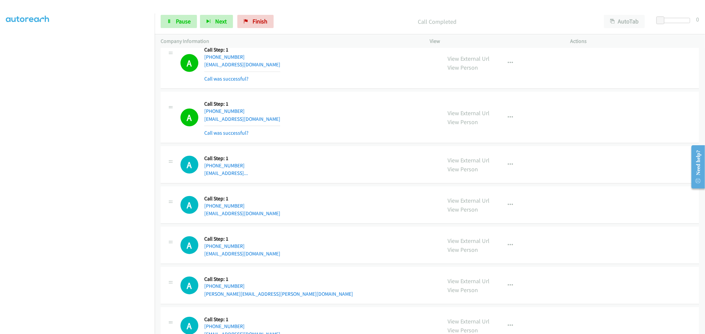
scroll to position [4716, 0]
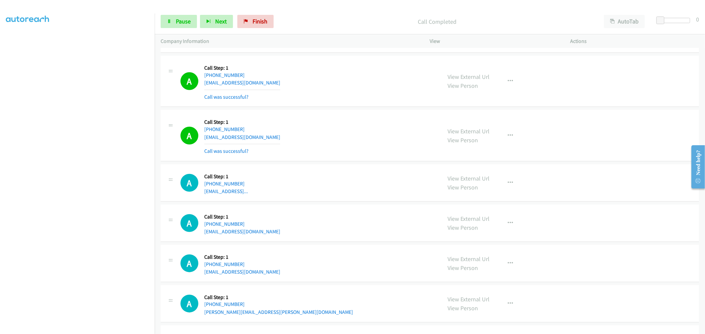
click at [357, 161] on div "A Callback Scheduled Call Step: 1 America/Los_Angeles [PHONE_NUMBER] [EMAIL_ADD…" at bounding box center [430, 136] width 538 height 52
click at [182, 23] on span "Pause" at bounding box center [183, 22] width 15 height 8
click at [182, 24] on span "Start Calls" at bounding box center [189, 22] width 26 height 8
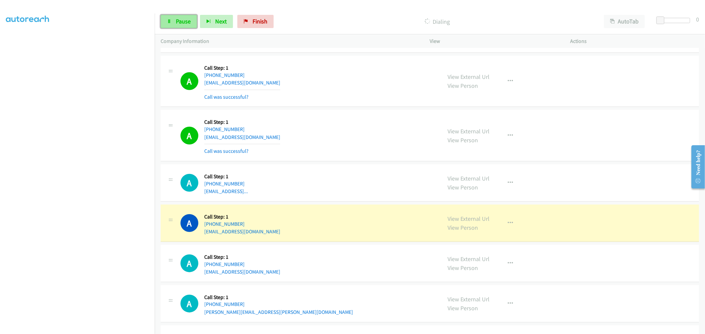
click at [195, 28] on link "Pause" at bounding box center [179, 21] width 36 height 13
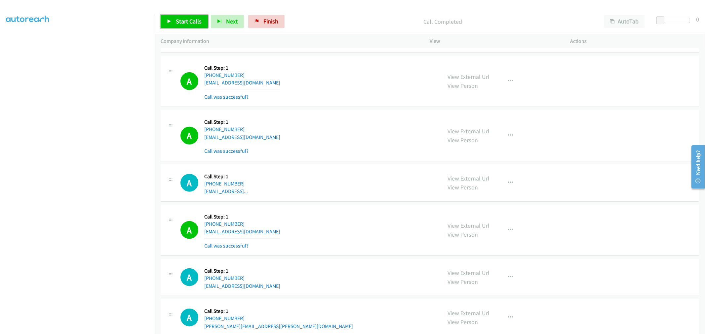
click at [187, 17] on link "Start Calls" at bounding box center [184, 21] width 47 height 13
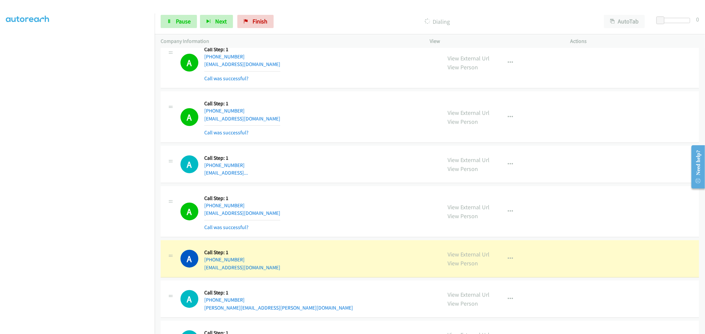
scroll to position [4826, 0]
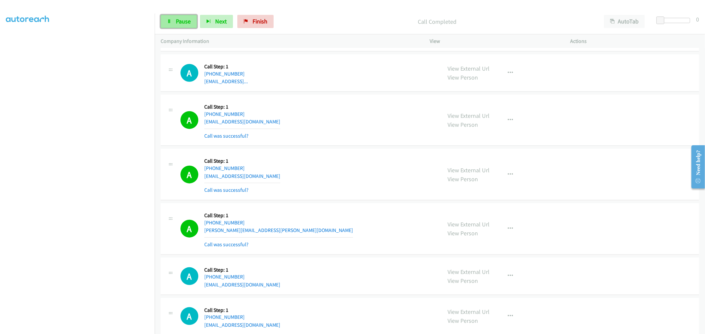
click at [171, 18] on link "Pause" at bounding box center [179, 21] width 36 height 13
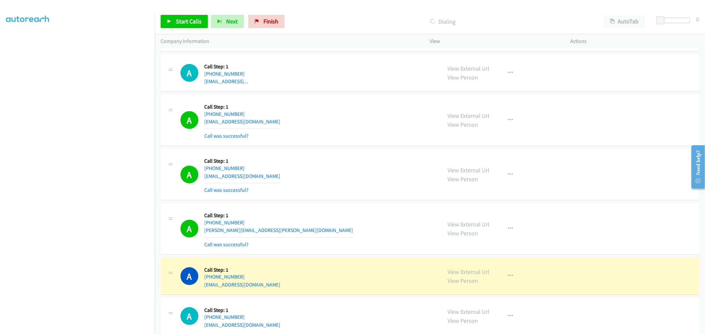
drag, startPoint x: 459, startPoint y: 275, endPoint x: 375, endPoint y: 175, distance: 130.1
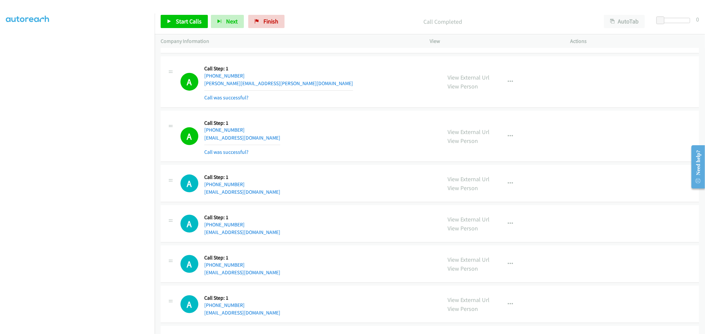
scroll to position [4936, 0]
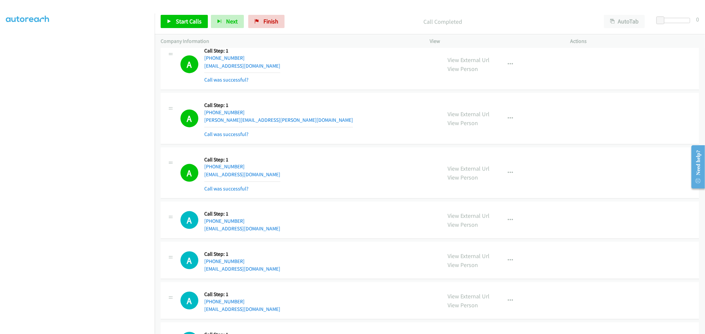
click at [326, 131] on div "A Callback Scheduled Call Step: 1 America/New_York [PHONE_NUMBER] [PERSON_NAME]…" at bounding box center [307, 118] width 255 height 39
click at [348, 113] on div "A Callback Scheduled Call Step: 1 America/New_York [PHONE_NUMBER] [PERSON_NAME]…" at bounding box center [307, 118] width 255 height 39
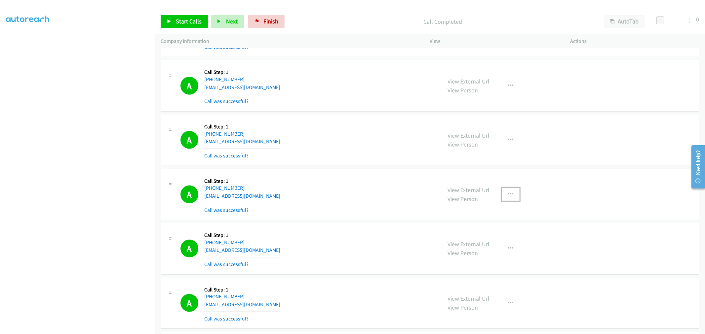
drag, startPoint x: 508, startPoint y: 200, endPoint x: 504, endPoint y: 209, distance: 10.1
click at [508, 200] on button "button" at bounding box center [510, 194] width 18 height 13
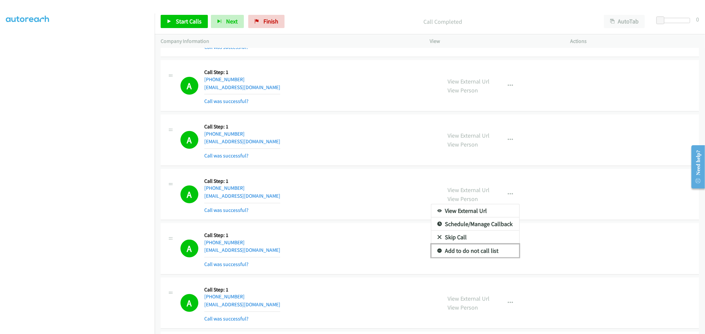
click at [467, 252] on link "Add to do not call list" at bounding box center [475, 250] width 88 height 13
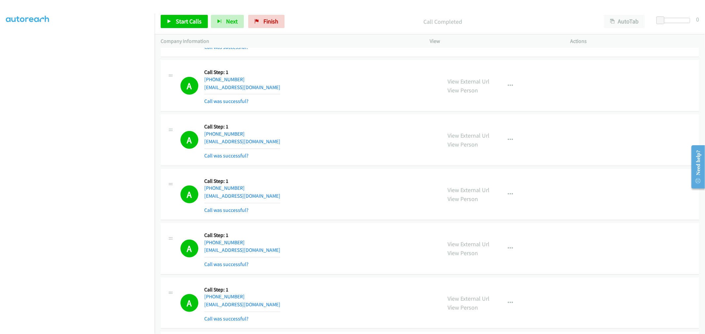
click at [360, 196] on div "A Callback Scheduled Call Step: 1 America/New_York [PHONE_NUMBER] [EMAIL_ADDRES…" at bounding box center [307, 194] width 255 height 39
drag, startPoint x: 276, startPoint y: 110, endPoint x: 281, endPoint y: 110, distance: 5.6
click at [276, 110] on div "A Callback Scheduled Call Step: 1 America/New_York [PHONE_NUMBER] [EMAIL_ADDRES…" at bounding box center [430, 86] width 538 height 52
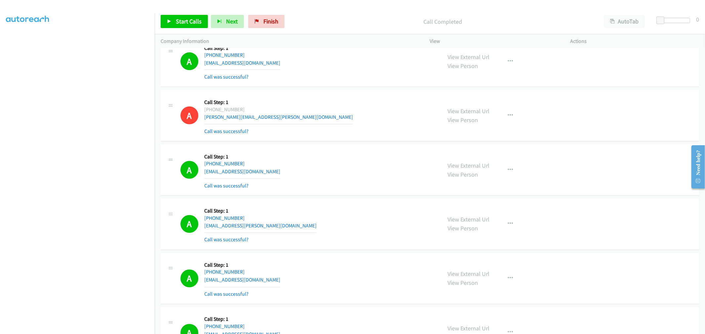
scroll to position [994, 0]
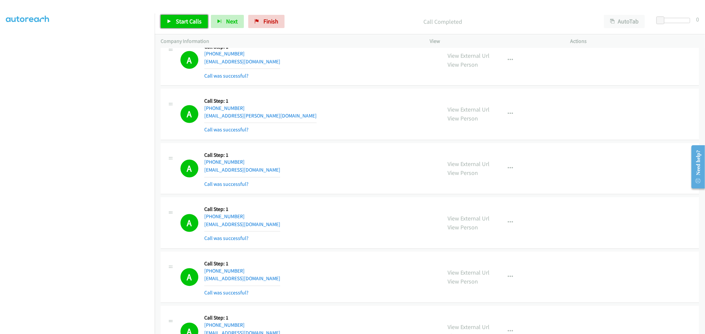
click at [181, 22] on span "Start Calls" at bounding box center [189, 22] width 26 height 8
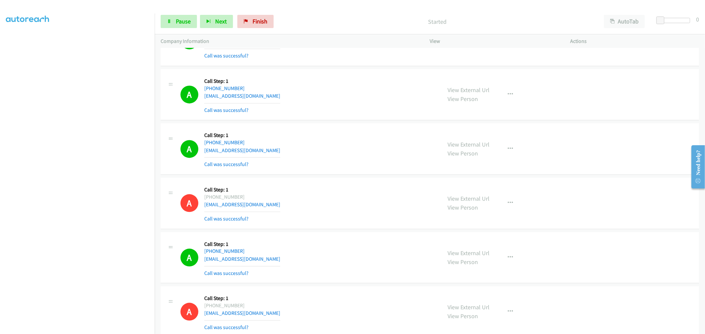
scroll to position [1251, 0]
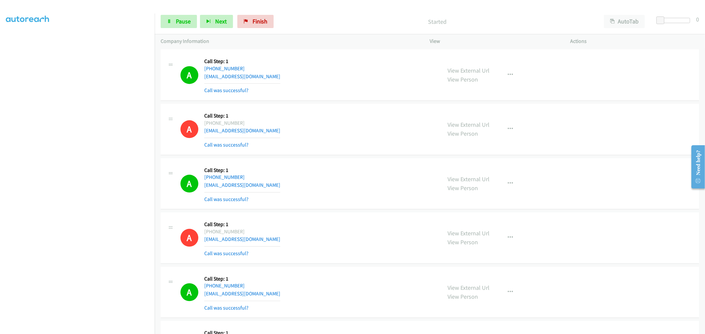
click at [389, 146] on div "A Callback Scheduled Call Step: 1 America/New_York [PHONE_NUMBER] [EMAIL_ADDRES…" at bounding box center [307, 129] width 255 height 39
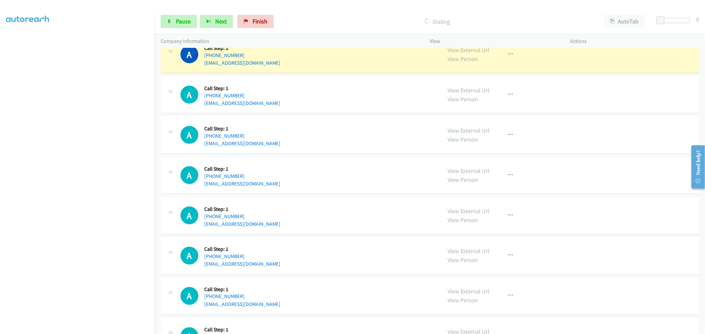
scroll to position [4956, 0]
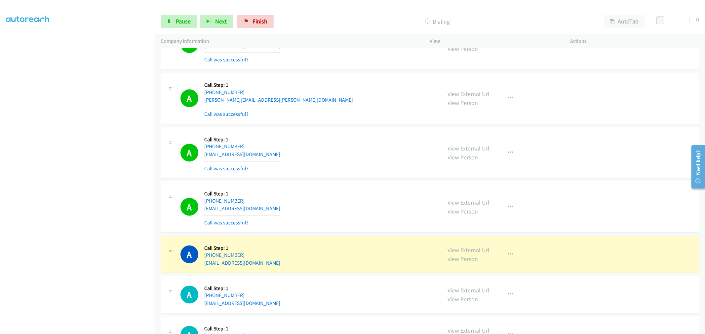
click at [337, 178] on div "A Callback Scheduled Call Step: 1 America/[GEOGRAPHIC_DATA] [PHONE_NUMBER] [EMA…" at bounding box center [430, 154] width 538 height 52
click at [352, 125] on div "A Callback Scheduled Call Step: 1 America/New_York [PHONE_NUMBER] [PERSON_NAME]…" at bounding box center [430, 99] width 538 height 52
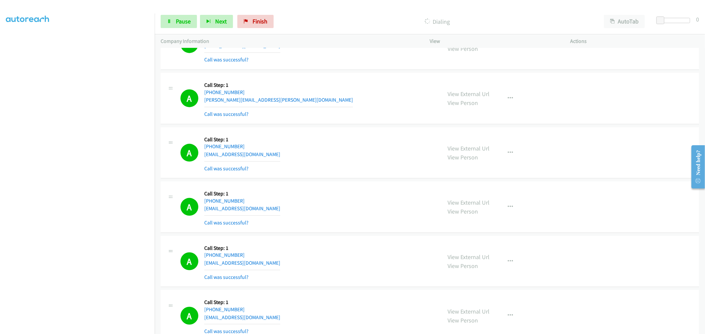
click at [331, 152] on div "A Callback Scheduled Call Step: 1 America/[GEOGRAPHIC_DATA] [PHONE_NUMBER] [EMA…" at bounding box center [307, 152] width 255 height 39
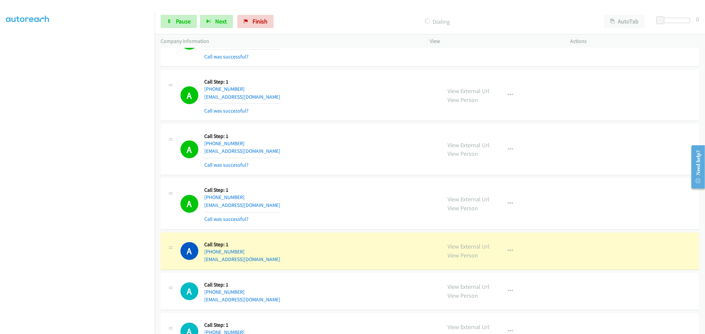
scroll to position [5250, 0]
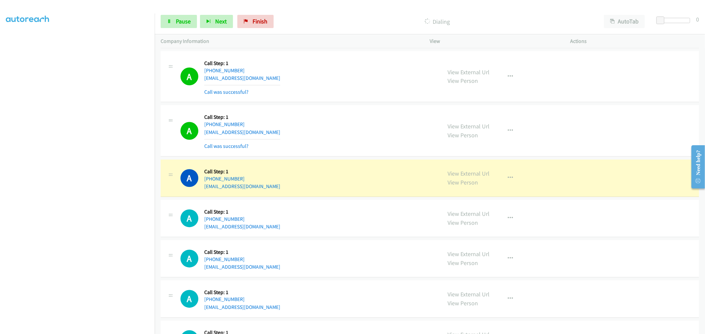
drag, startPoint x: 345, startPoint y: 233, endPoint x: 332, endPoint y: 129, distance: 104.2
click at [332, 129] on div "A Callback Scheduled Call Step: 1 America/New_York [PHONE_NUMBER] [EMAIL_ADDRES…" at bounding box center [307, 130] width 255 height 39
click at [183, 29] on div "Start Calls Pause Next Finish Dialing AutoTab AutoTab 0" at bounding box center [430, 21] width 550 height 25
click at [183, 26] on link "Pause" at bounding box center [179, 21] width 36 height 13
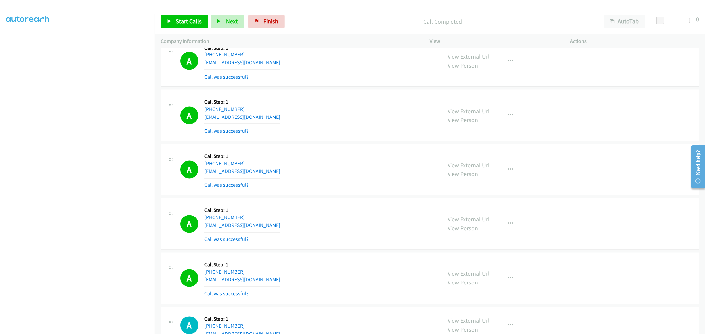
scroll to position [5066, 0]
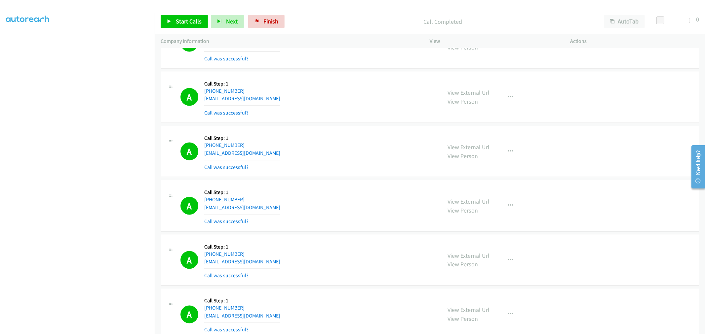
click at [389, 138] on div "A Callback Scheduled Call Step: 1 America/New_York [PHONE_NUMBER] [EMAIL_ADDRES…" at bounding box center [307, 151] width 255 height 39
click at [307, 169] on div "A Callback Scheduled Call Step: 1 America/New_York [PHONE_NUMBER] [EMAIL_ADDRES…" at bounding box center [307, 151] width 255 height 39
click at [344, 125] on td "A Callback Scheduled Call Step: 1 America/[GEOGRAPHIC_DATA] [PHONE_NUMBER] [EMA…" at bounding box center [430, 97] width 550 height 55
click at [345, 144] on div "A Callback Scheduled Call Step: 1 America/New_York [PHONE_NUMBER] [EMAIL_ADDRES…" at bounding box center [307, 151] width 255 height 39
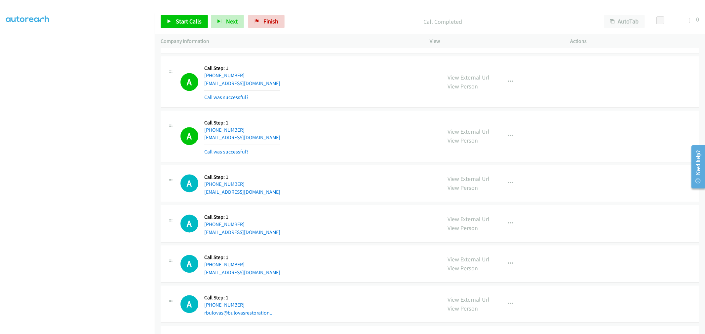
scroll to position [5287, 0]
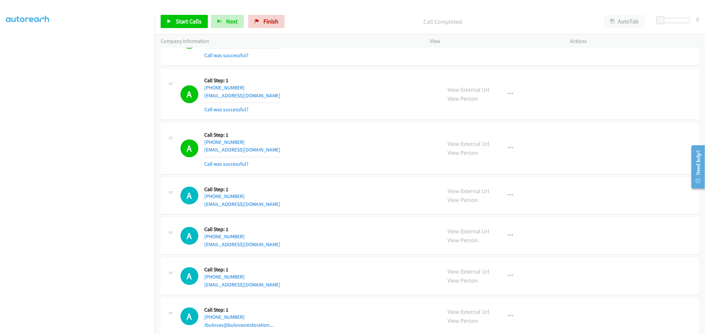
click at [386, 157] on div "A Callback Scheduled Call Step: 1 [GEOGRAPHIC_DATA]/[GEOGRAPHIC_DATA] [PHONE_NU…" at bounding box center [307, 148] width 255 height 39
drag, startPoint x: 339, startPoint y: 126, endPoint x: 337, endPoint y: 129, distance: 3.6
click at [339, 126] on div "A Callback Scheduled Call Step: 1 [GEOGRAPHIC_DATA]/[GEOGRAPHIC_DATA] [PHONE_NU…" at bounding box center [430, 149] width 538 height 52
click at [357, 130] on div "A Callback Scheduled Call Step: 1 [GEOGRAPHIC_DATA]/[GEOGRAPHIC_DATA] [PHONE_NU…" at bounding box center [430, 149] width 538 height 52
click at [356, 122] on td "A Callback Scheduled Call Step: 1 America/New_York [PHONE_NUMBER] [EMAIL_ADDRES…" at bounding box center [430, 94] width 550 height 55
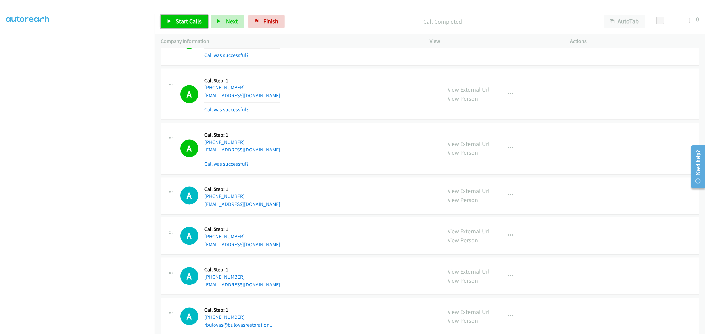
click at [184, 18] on span "Start Calls" at bounding box center [189, 22] width 26 height 8
click at [340, 113] on div "A Callback Scheduled Call Step: 1 America/New_York [PHONE_NUMBER] [EMAIL_ADDRES…" at bounding box center [307, 94] width 255 height 39
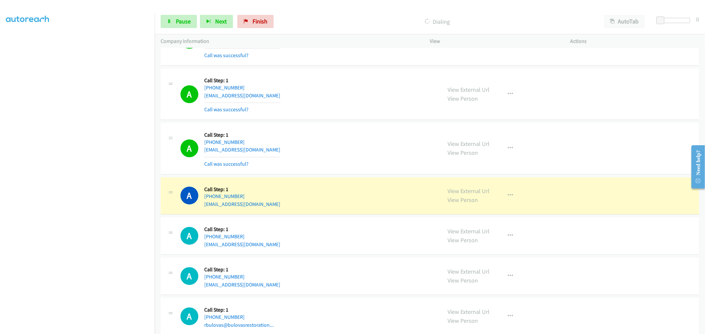
click at [381, 182] on div "A Callback Scheduled Call Step: 1 [GEOGRAPHIC_DATA]/[GEOGRAPHIC_DATA] [PHONE_NU…" at bounding box center [430, 196] width 538 height 37
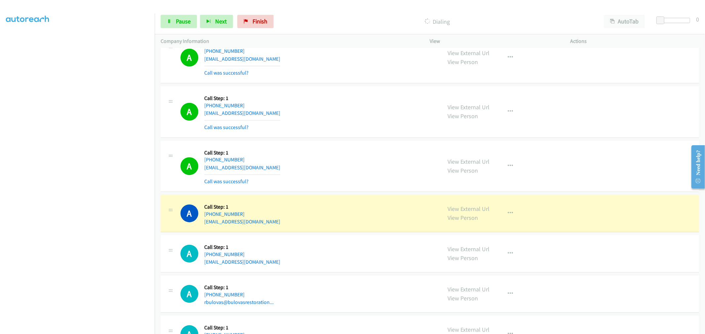
scroll to position [5397, 0]
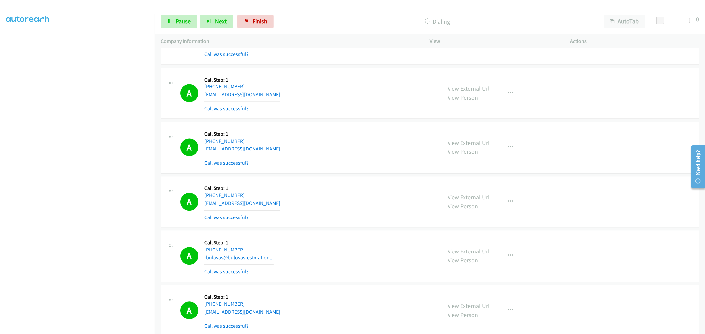
click at [338, 143] on div "A Callback Scheduled Call Step: 1 America/Los_Angeles [PHONE_NUMBER] [EMAIL_ADD…" at bounding box center [307, 147] width 255 height 39
click at [353, 159] on div "A Callback Scheduled Call Step: 1 America/Los_Angeles [PHONE_NUMBER] [EMAIL_ADD…" at bounding box center [307, 147] width 255 height 39
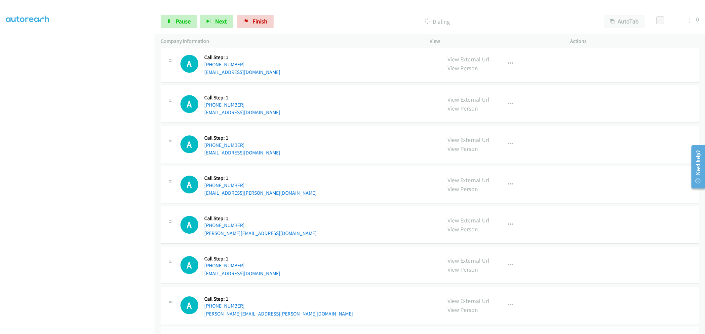
scroll to position [5892, 0]
click at [508, 185] on icon "button" at bounding box center [510, 184] width 5 height 5
click at [471, 234] on link "Skip Call" at bounding box center [475, 227] width 88 height 13
click at [363, 202] on div "A Callback Scheduled Call Step: 1 America/[GEOGRAPHIC_DATA] [PHONE_NUMBER] [EMA…" at bounding box center [430, 184] width 538 height 37
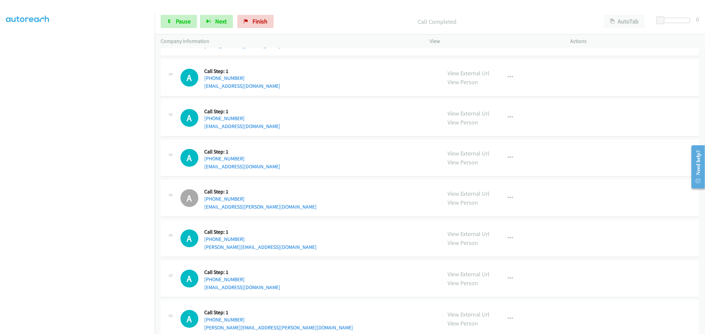
scroll to position [5907, 0]
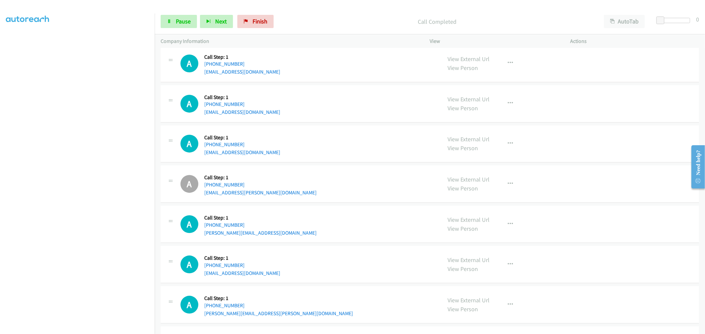
click at [312, 185] on div "A Callback Scheduled Call Step: 1 America/[GEOGRAPHIC_DATA] [PHONE_NUMBER] [EMA…" at bounding box center [307, 183] width 255 height 25
click at [357, 147] on div "A Callback Scheduled Call Step: 1 America/New_York [PHONE_NUMBER] [EMAIL_ADDRES…" at bounding box center [307, 143] width 255 height 25
click at [412, 134] on div "A Callback Scheduled Call Step: 1 America/New_York [PHONE_NUMBER] [EMAIL_ADDRES…" at bounding box center [430, 144] width 538 height 37
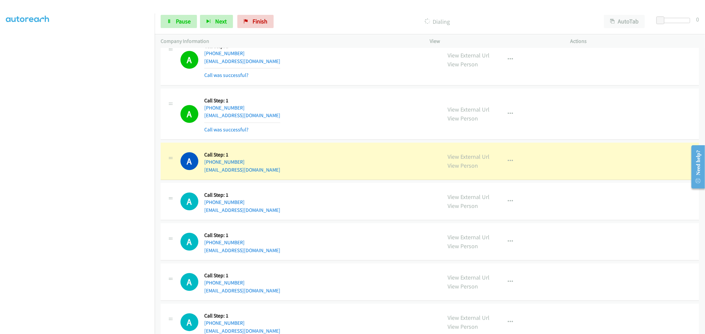
scroll to position [5637, 0]
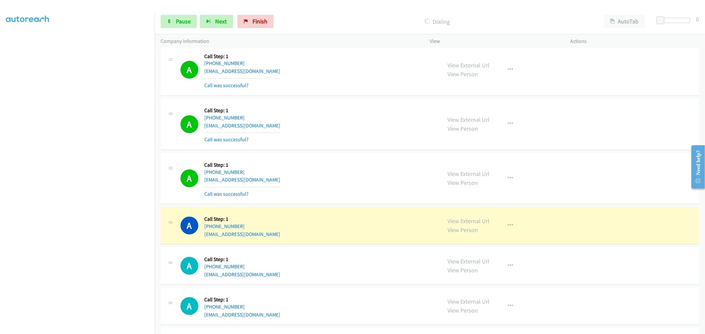
click at [378, 152] on td "A Callback Scheduled Call Step: 1 [GEOGRAPHIC_DATA]/[GEOGRAPHIC_DATA] [PHONE_NU…" at bounding box center [430, 124] width 550 height 55
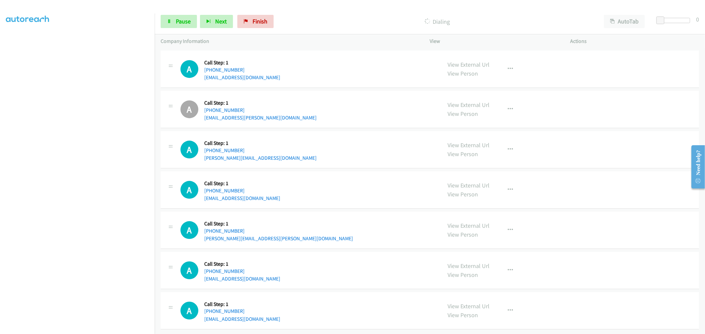
scroll to position [5931, 0]
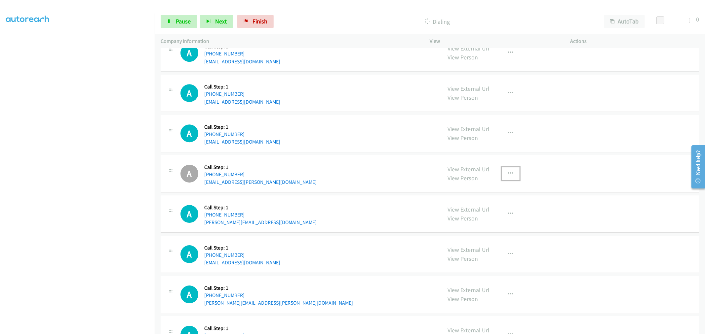
click at [512, 173] on button "button" at bounding box center [510, 173] width 18 height 13
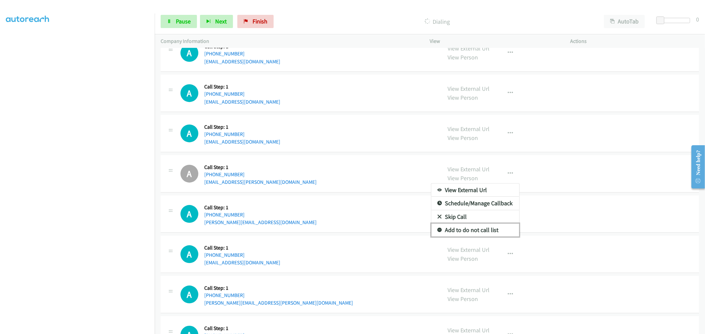
click at [470, 233] on link "Add to do not call list" at bounding box center [475, 230] width 88 height 13
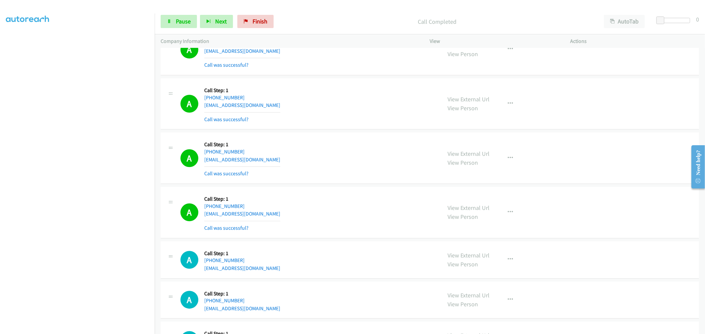
scroll to position [5725, 0]
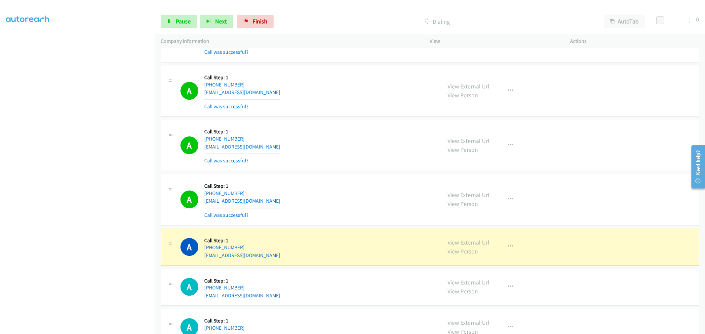
click at [326, 203] on div "A Callback Scheduled Call Step: 1 America/New_York [PHONE_NUMBER] [EMAIL_ADDRES…" at bounding box center [307, 199] width 255 height 39
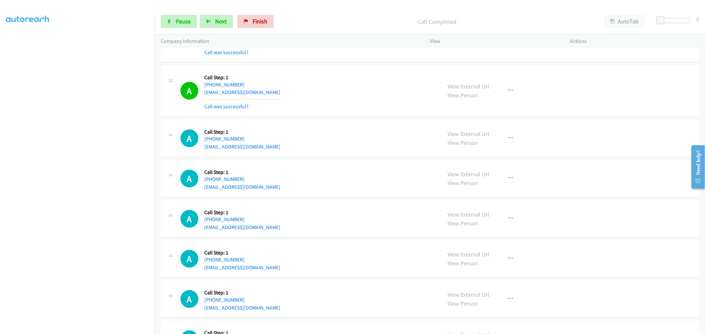
scroll to position [6459, 0]
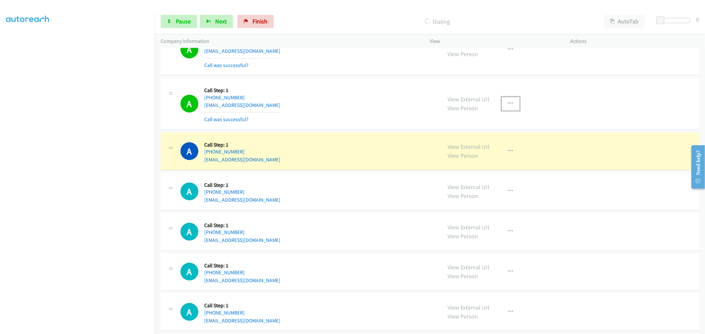
click at [503, 107] on button "button" at bounding box center [510, 103] width 18 height 13
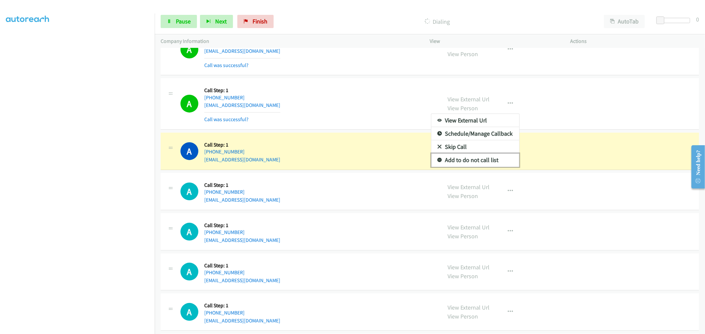
drag, startPoint x: 467, startPoint y: 161, endPoint x: 371, endPoint y: 130, distance: 100.2
click at [466, 161] on link "Add to do not call list" at bounding box center [475, 160] width 88 height 13
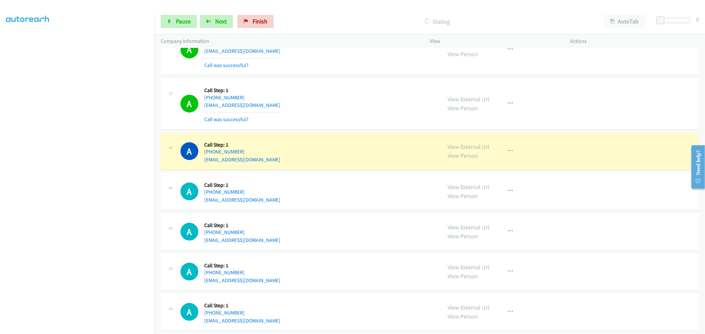
click at [356, 124] on div "A Callback Scheduled Call Step: 1 [GEOGRAPHIC_DATA]/[GEOGRAPHIC_DATA] [PHONE_NU…" at bounding box center [307, 103] width 255 height 39
click at [349, 121] on div "A Callback Scheduled Call Step: 1 [GEOGRAPHIC_DATA]/[GEOGRAPHIC_DATA] [PHONE_NU…" at bounding box center [307, 103] width 255 height 39
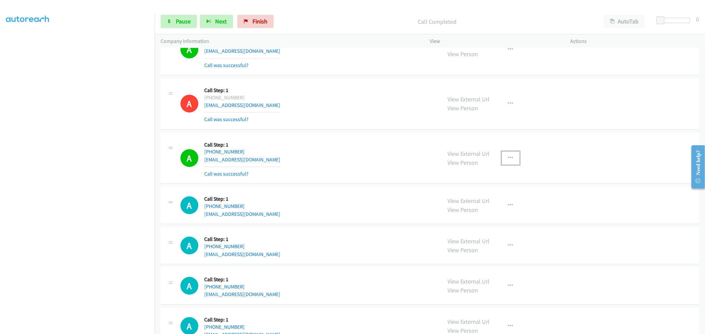
click at [508, 161] on icon "button" at bounding box center [510, 158] width 5 height 5
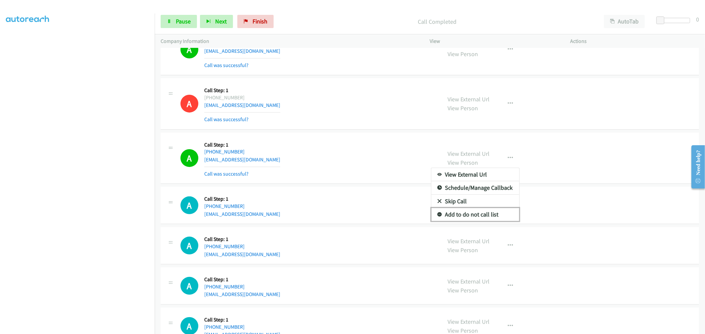
click at [478, 219] on link "Add to do not call list" at bounding box center [475, 214] width 88 height 13
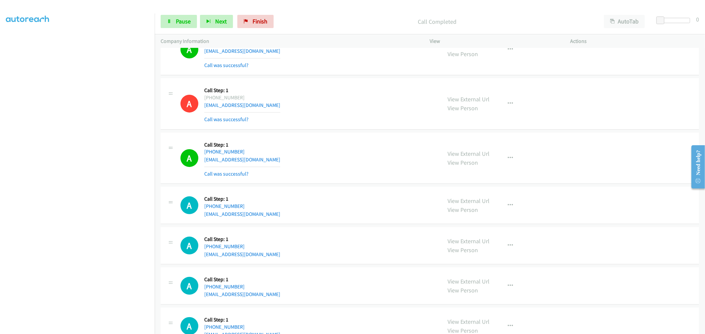
click at [315, 156] on div "A Callback Scheduled Call Step: 1 America/New_York [PHONE_NUMBER] [EMAIL_ADDRES…" at bounding box center [307, 158] width 255 height 39
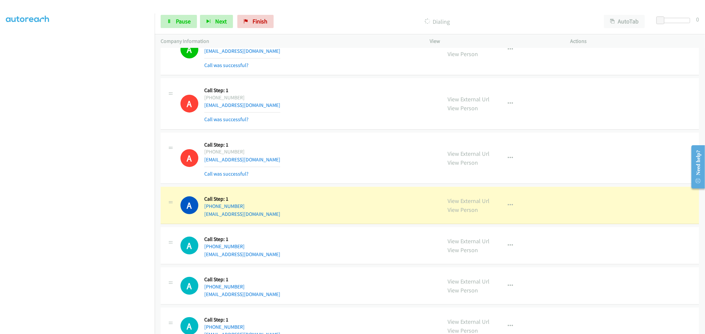
drag, startPoint x: 473, startPoint y: 205, endPoint x: 319, endPoint y: 47, distance: 220.8
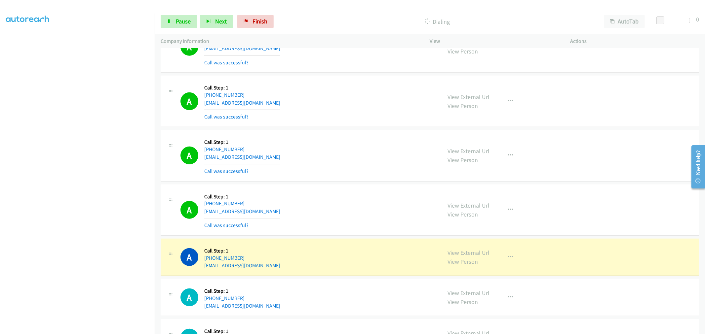
scroll to position [6753, 0]
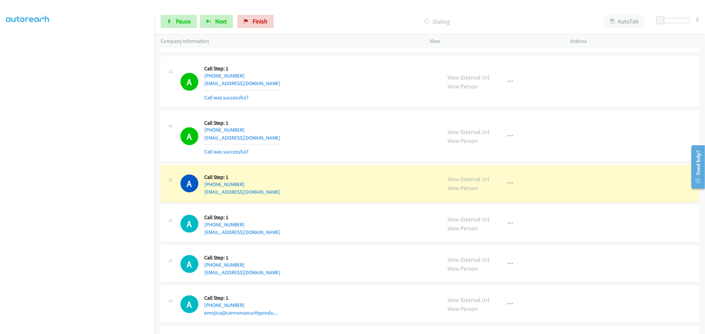
drag, startPoint x: 473, startPoint y: 180, endPoint x: 395, endPoint y: 121, distance: 97.9
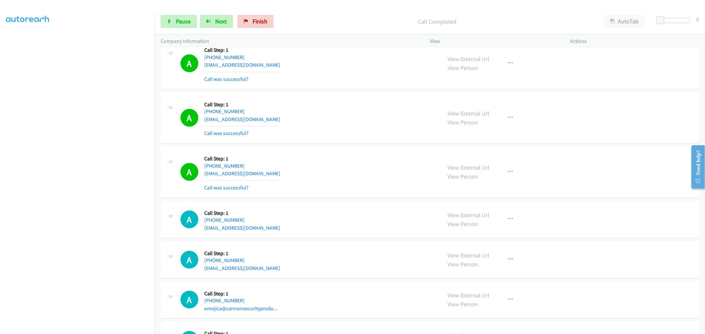
scroll to position [6789, 0]
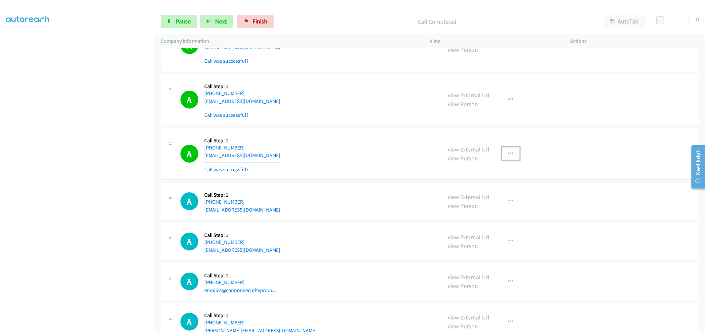
click at [501, 157] on button "button" at bounding box center [510, 153] width 18 height 13
click at [464, 217] on link "Add to do not call list" at bounding box center [475, 210] width 88 height 13
click at [368, 144] on div "A Callback Scheduled Call Step: 1 America/New_York [PHONE_NUMBER] [EMAIL_ADDRES…" at bounding box center [307, 153] width 255 height 39
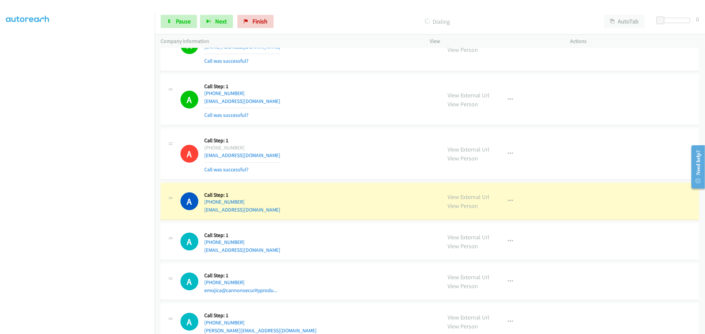
click at [387, 139] on div "A Callback Scheduled Call Step: 1 America/New_York [PHONE_NUMBER] [EMAIL_ADDRES…" at bounding box center [307, 153] width 255 height 39
click at [335, 162] on div "A Callback Scheduled Call Step: 1 America/New_York [PHONE_NUMBER] [EMAIL_ADDRES…" at bounding box center [307, 153] width 255 height 39
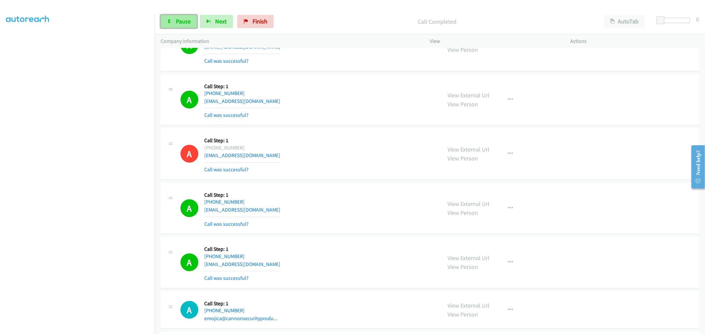
click at [191, 23] on link "Pause" at bounding box center [179, 21] width 36 height 13
click at [187, 22] on span "Start Calls" at bounding box center [189, 22] width 26 height 8
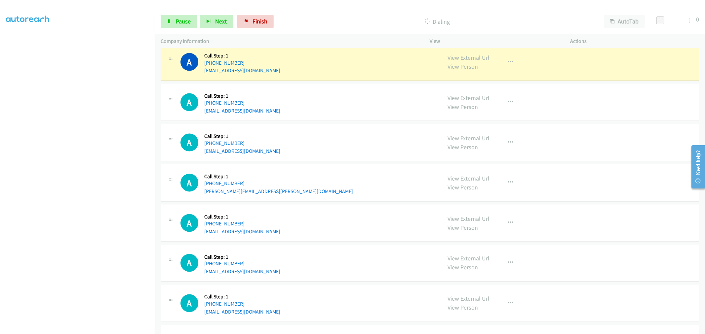
scroll to position [7083, 0]
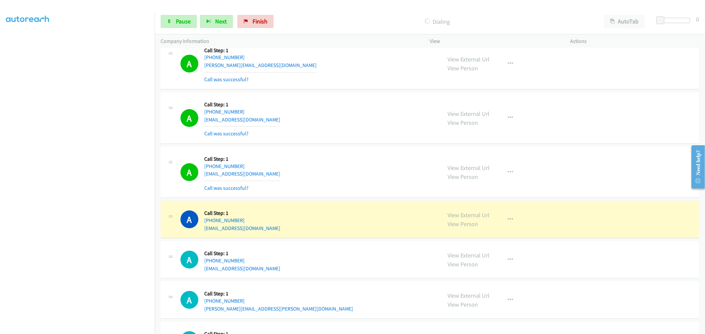
drag, startPoint x: 467, startPoint y: 219, endPoint x: 313, endPoint y: 117, distance: 185.4
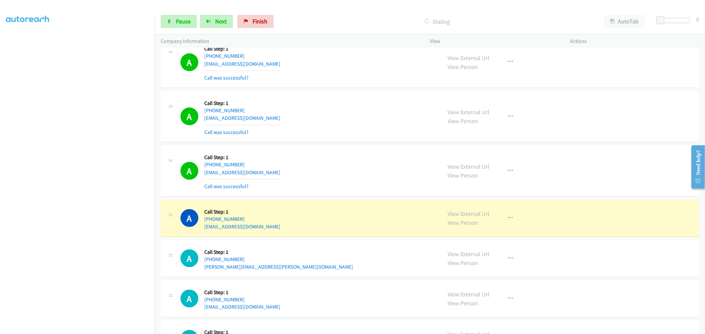
scroll to position [7193, 0]
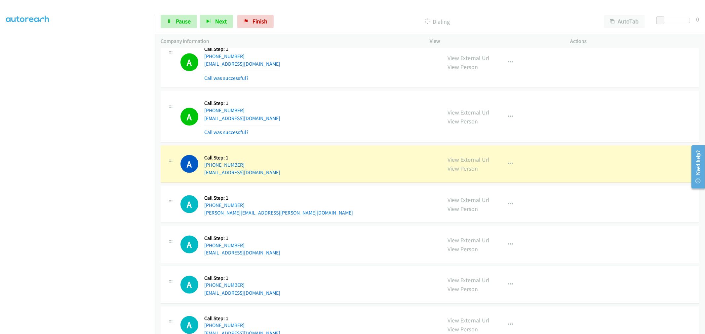
drag, startPoint x: 464, startPoint y: 163, endPoint x: 421, endPoint y: 139, distance: 48.6
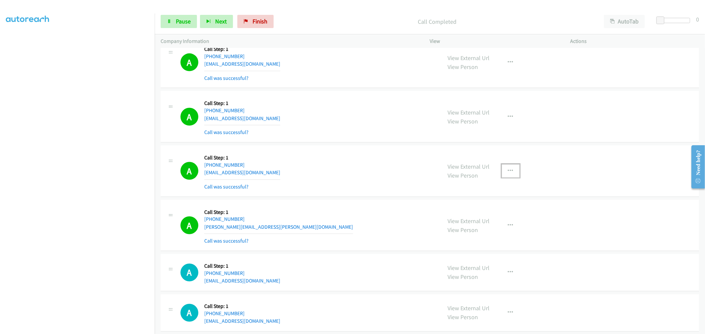
drag, startPoint x: 512, startPoint y: 177, endPoint x: 511, endPoint y: 181, distance: 3.6
click at [512, 177] on button "button" at bounding box center [510, 171] width 18 height 13
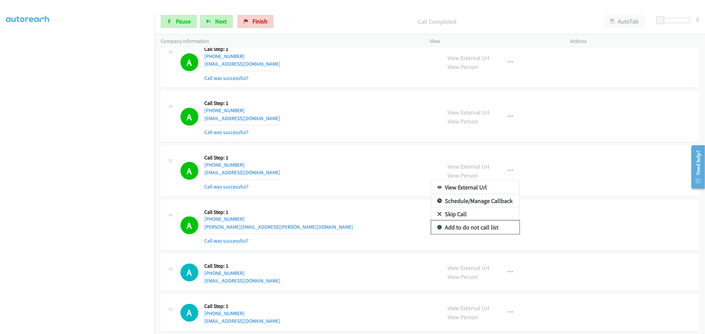
click at [467, 232] on link "Add to do not call list" at bounding box center [475, 227] width 88 height 13
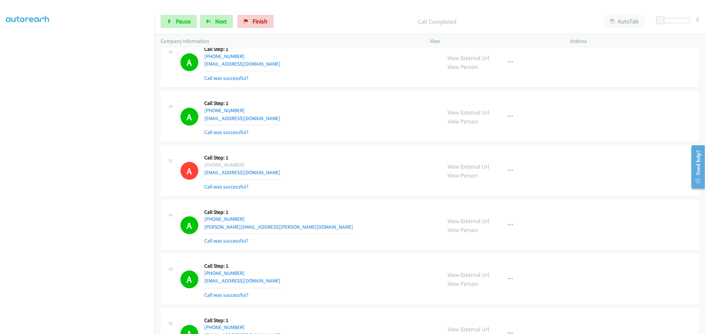
click at [351, 157] on div "A Callback Scheduled Call Step: 1 [GEOGRAPHIC_DATA]/[GEOGRAPHIC_DATA] [PHONE_NU…" at bounding box center [307, 171] width 255 height 39
click at [182, 24] on span "Pause" at bounding box center [183, 22] width 15 height 8
click at [182, 23] on span "Start Calls" at bounding box center [189, 22] width 26 height 8
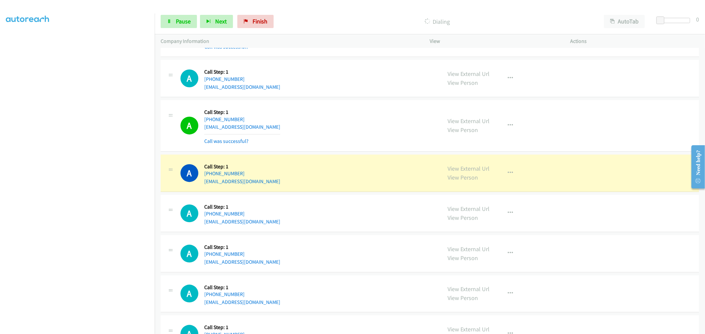
scroll to position [7497, 0]
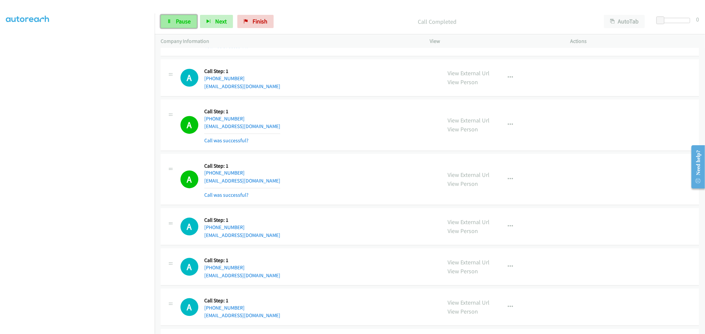
click at [183, 26] on link "Pause" at bounding box center [179, 21] width 36 height 13
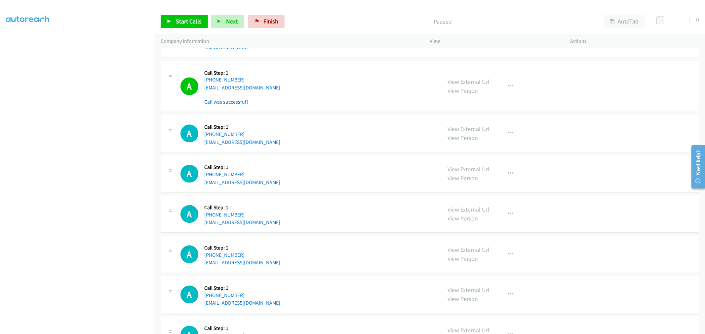
scroll to position [7607, 0]
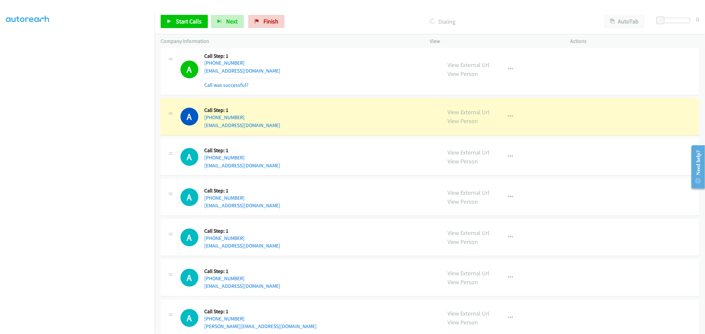
drag, startPoint x: 471, startPoint y: 115, endPoint x: 365, endPoint y: 29, distance: 136.5
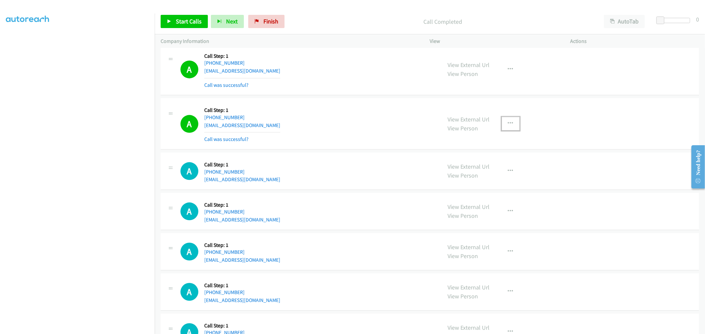
click at [510, 126] on icon "button" at bounding box center [510, 123] width 5 height 5
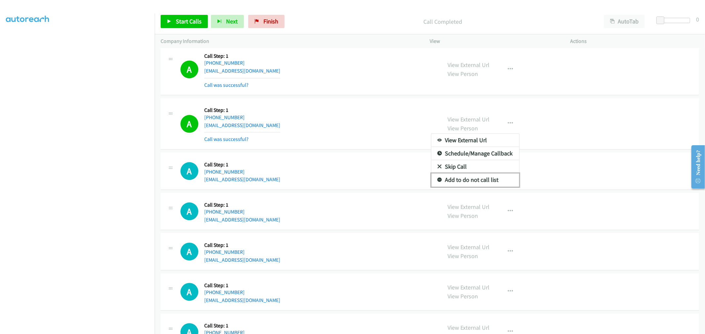
click at [470, 187] on link "Add to do not call list" at bounding box center [475, 179] width 88 height 13
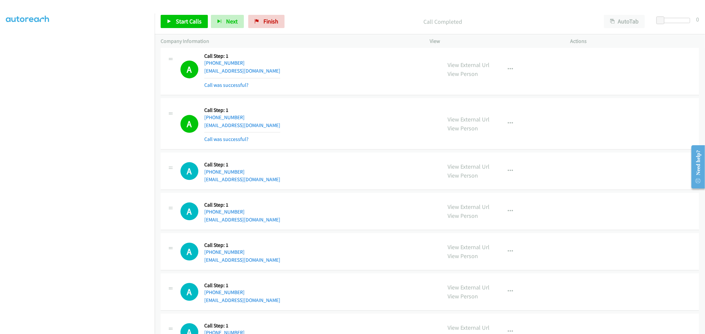
click at [316, 115] on div "A Callback Scheduled Call Step: 1 America/New_York [PHONE_NUMBER] [EMAIL_ADDRES…" at bounding box center [307, 123] width 255 height 39
click at [201, 18] on link "Start Calls" at bounding box center [184, 21] width 47 height 13
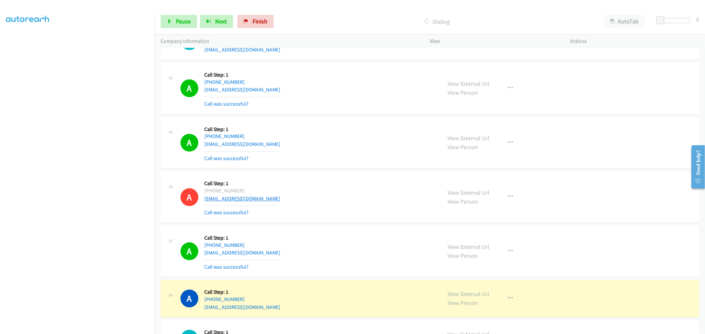
scroll to position [7570, 0]
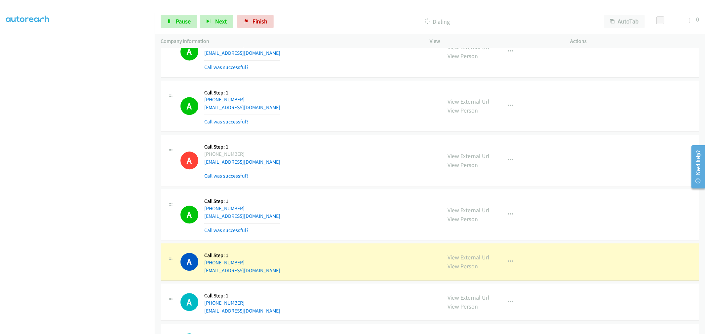
drag, startPoint x: 465, startPoint y: 262, endPoint x: 454, endPoint y: 248, distance: 18.1
click at [192, 18] on link "Pause" at bounding box center [179, 21] width 36 height 13
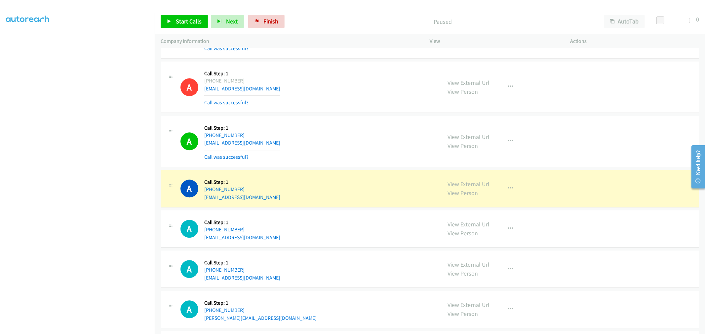
scroll to position [7754, 0]
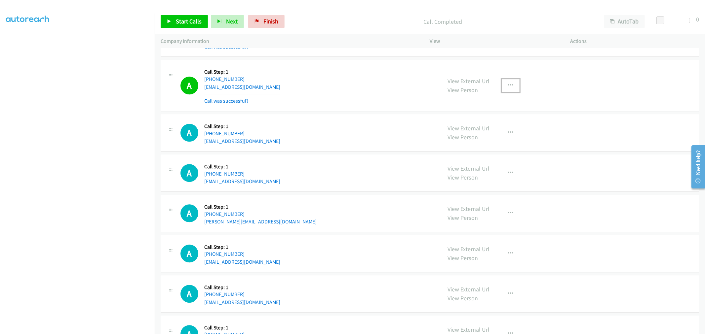
click at [508, 87] on icon "button" at bounding box center [510, 85] width 5 height 5
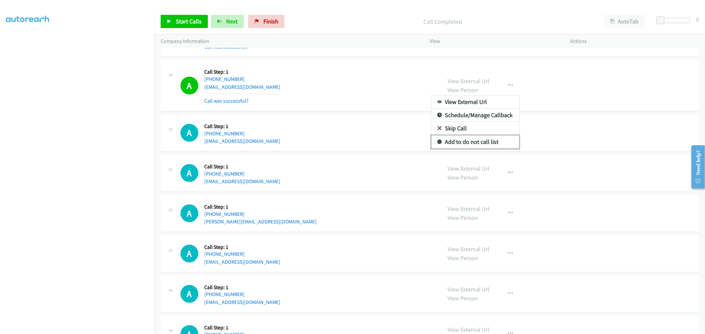
click at [483, 147] on link "Add to do not call list" at bounding box center [475, 141] width 88 height 13
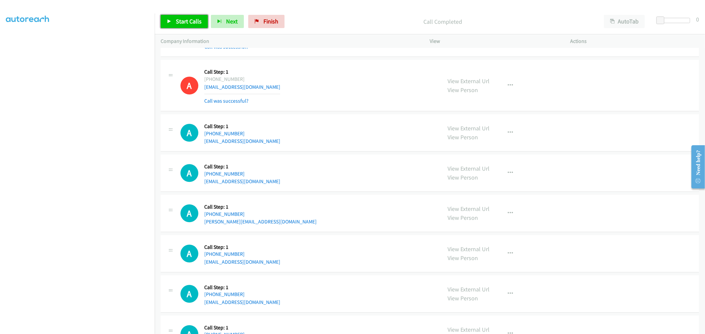
click at [191, 19] on span "Start Calls" at bounding box center [189, 22] width 26 height 8
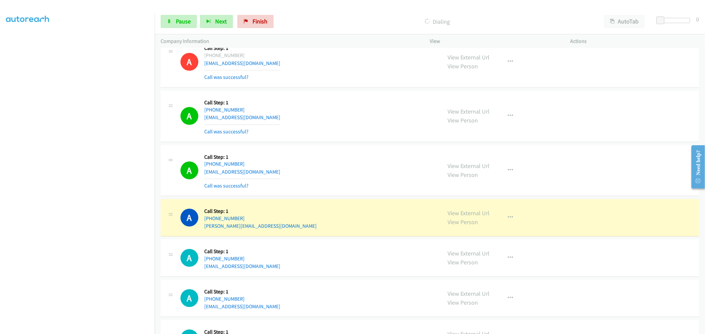
scroll to position [7791, 0]
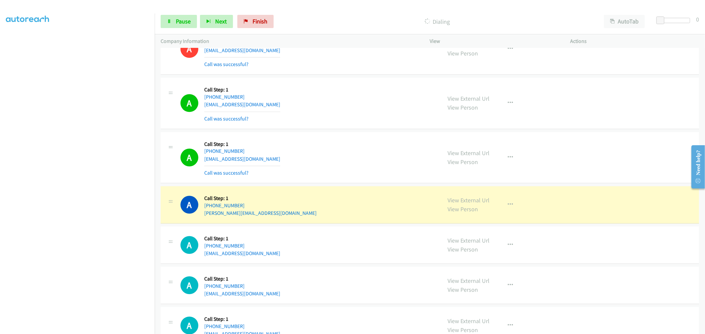
drag, startPoint x: 465, startPoint y: 205, endPoint x: 460, endPoint y: 197, distance: 10.0
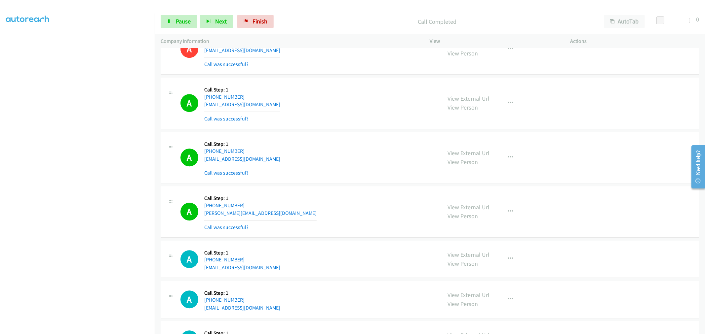
click at [402, 184] on div "A Callback Scheduled Call Step: 1 America/New_York [PHONE_NUMBER] [EMAIL_ADDRES…" at bounding box center [430, 158] width 538 height 52
click at [508, 106] on icon "button" at bounding box center [510, 102] width 5 height 5
click at [470, 165] on link "Add to do not call list" at bounding box center [475, 159] width 88 height 13
click at [332, 90] on div "A Callback Scheduled Call Step: 1 America/New_York [PHONE_NUMBER] [EMAIL_ADDRES…" at bounding box center [307, 103] width 255 height 39
click at [382, 121] on div "A Callback Scheduled Call Step: 1 America/New_York [PHONE_NUMBER] [EMAIL_ADDRES…" at bounding box center [307, 103] width 255 height 39
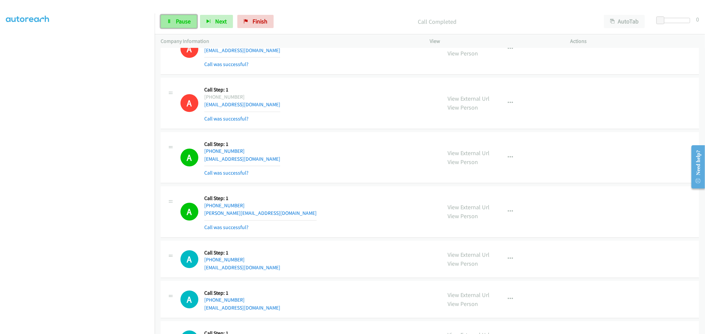
click at [167, 20] on icon at bounding box center [169, 21] width 5 height 5
click at [176, 22] on span "Start Calls" at bounding box center [189, 22] width 26 height 8
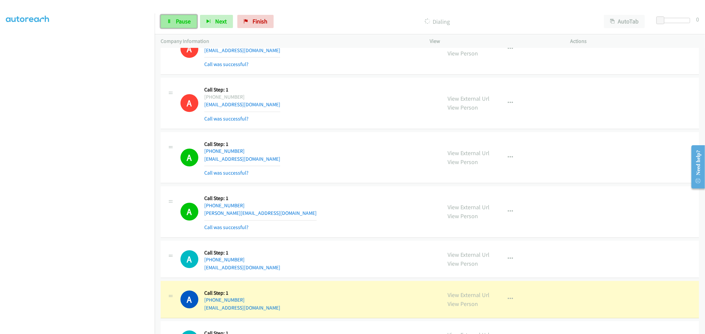
click at [185, 24] on span "Pause" at bounding box center [183, 22] width 15 height 8
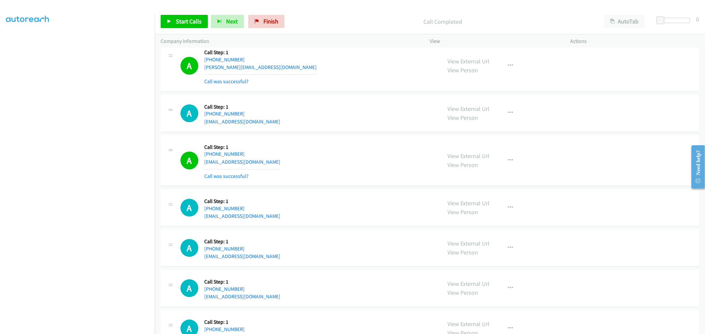
scroll to position [7937, 0]
click at [350, 121] on div "A Callback Scheduled Call Step: 1 America/New_York [PHONE_NUMBER] [EMAIL_ADDRES…" at bounding box center [307, 112] width 255 height 25
click at [375, 180] on div "A Callback Scheduled Call Step: 1 America/New_York [PHONE_NUMBER] [EMAIL_ADDRES…" at bounding box center [307, 159] width 255 height 39
click at [420, 150] on div "A Callback Scheduled Call Step: 1 America/New_York [PHONE_NUMBER] [EMAIL_ADDRES…" at bounding box center [307, 159] width 255 height 39
click at [508, 163] on icon "button" at bounding box center [510, 159] width 5 height 5
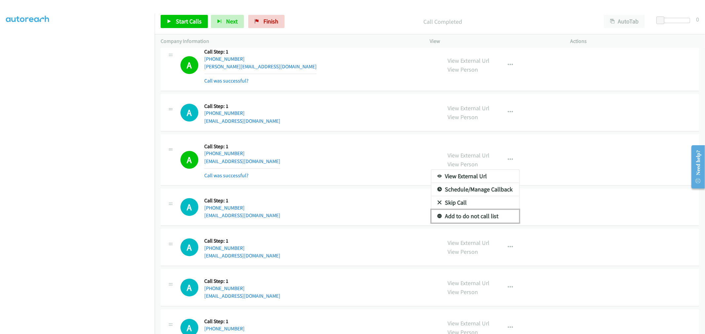
click at [456, 220] on link "Add to do not call list" at bounding box center [475, 216] width 88 height 13
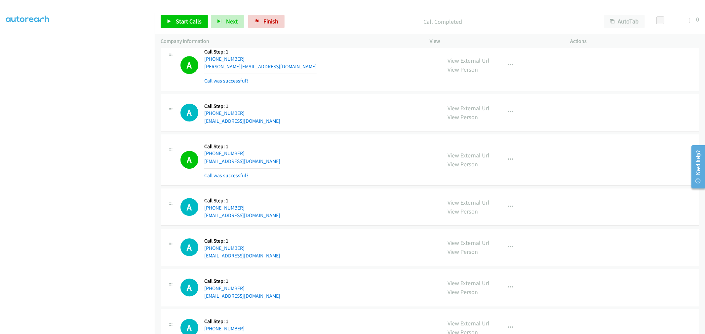
click at [362, 180] on div "A Callback Scheduled Call Step: 1 America/New_York [PHONE_NUMBER] [EMAIL_ADDRES…" at bounding box center [307, 159] width 255 height 39
click at [185, 25] on link "Start Calls" at bounding box center [184, 21] width 47 height 13
click at [282, 140] on div "A Callback Scheduled Call Step: 1 America/New_York [PHONE_NUMBER] [EMAIL_ADDRES…" at bounding box center [430, 160] width 538 height 52
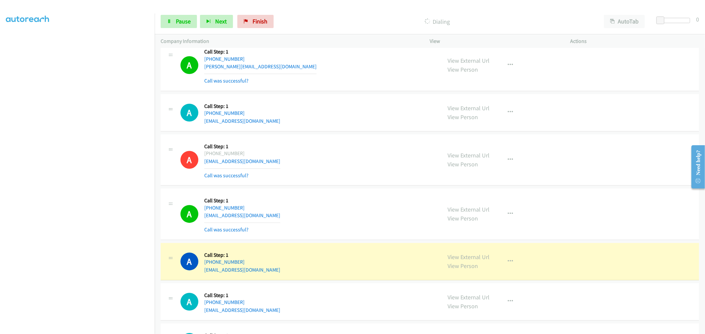
click at [97, 328] on section at bounding box center [77, 177] width 143 height 316
click at [329, 221] on div "A Callback Scheduled Call Step: 1 America/New_York [PHONE_NUMBER] [EMAIL_ADDRES…" at bounding box center [307, 214] width 255 height 39
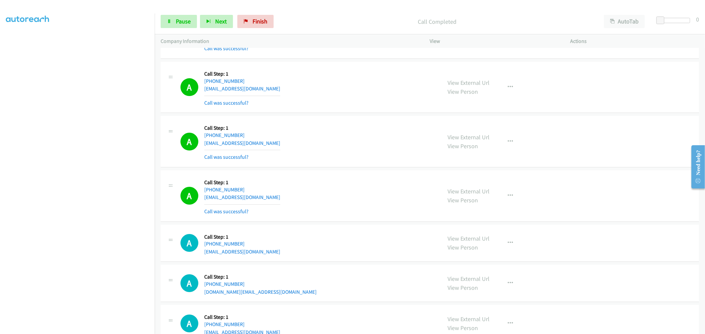
scroll to position [8251, 0]
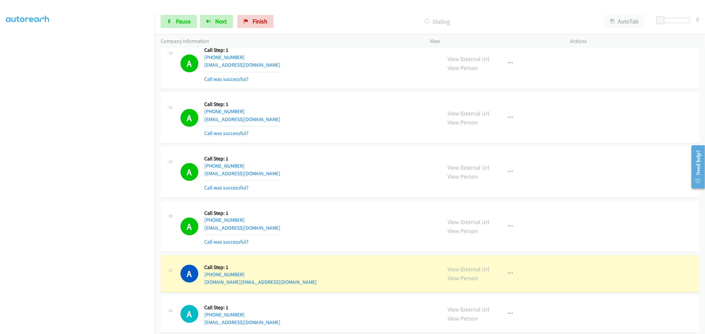
click at [363, 144] on div "A Callback Scheduled Call Step: 1 America/[GEOGRAPHIC_DATA] [PHONE_NUMBER] [EMA…" at bounding box center [430, 118] width 538 height 52
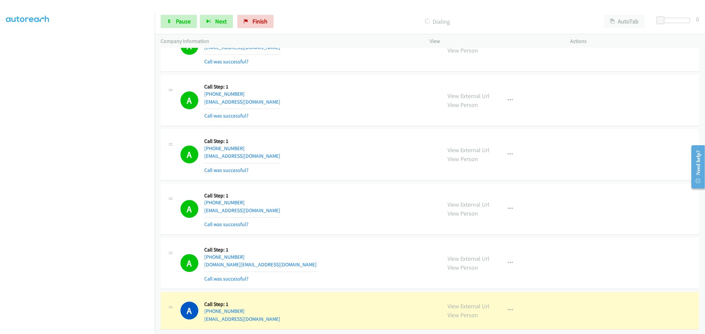
scroll to position [8279, 0]
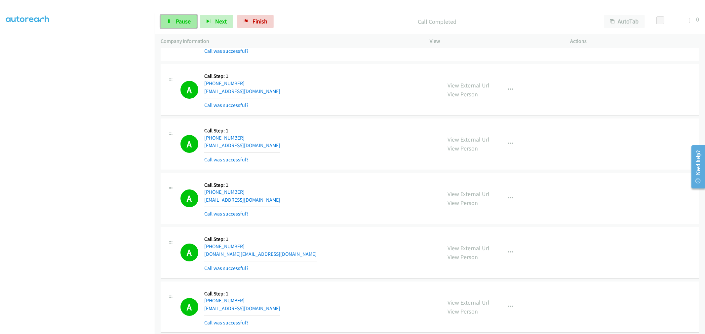
click at [179, 20] on span "Pause" at bounding box center [183, 22] width 15 height 8
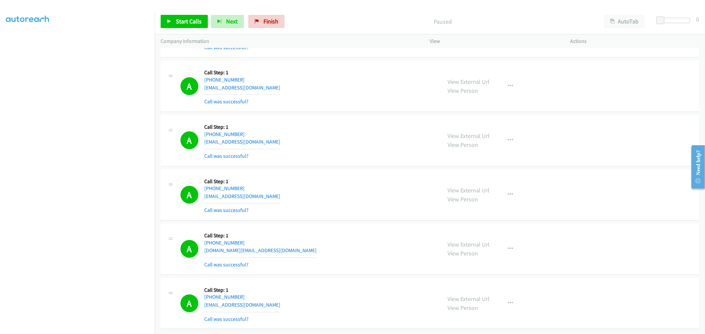
scroll to position [8293, 0]
click at [358, 206] on div "A Callback Scheduled Call Step: 1 [GEOGRAPHIC_DATA]/[GEOGRAPHIC_DATA] [PHONE_NU…" at bounding box center [307, 194] width 255 height 39
